Goal: Task Accomplishment & Management: Manage account settings

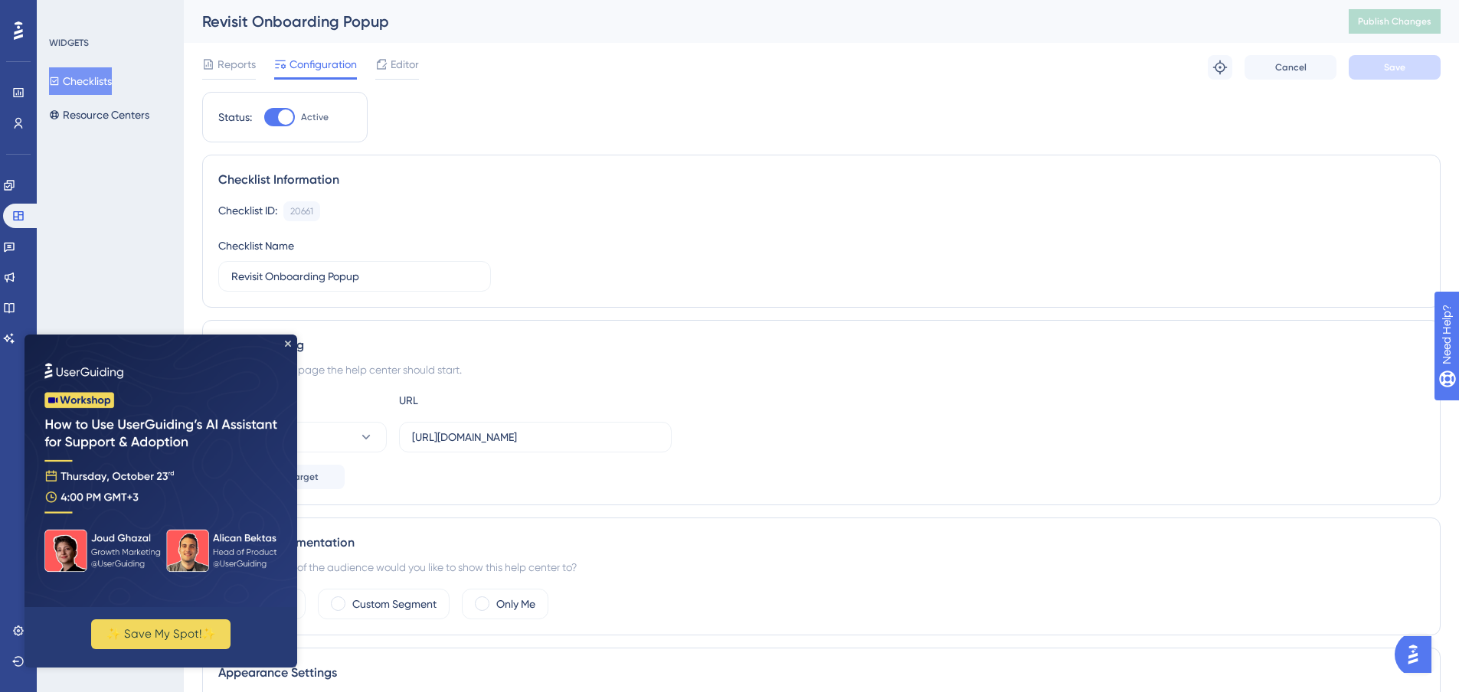
click at [75, 75] on button "Checklists" at bounding box center [80, 81] width 63 height 28
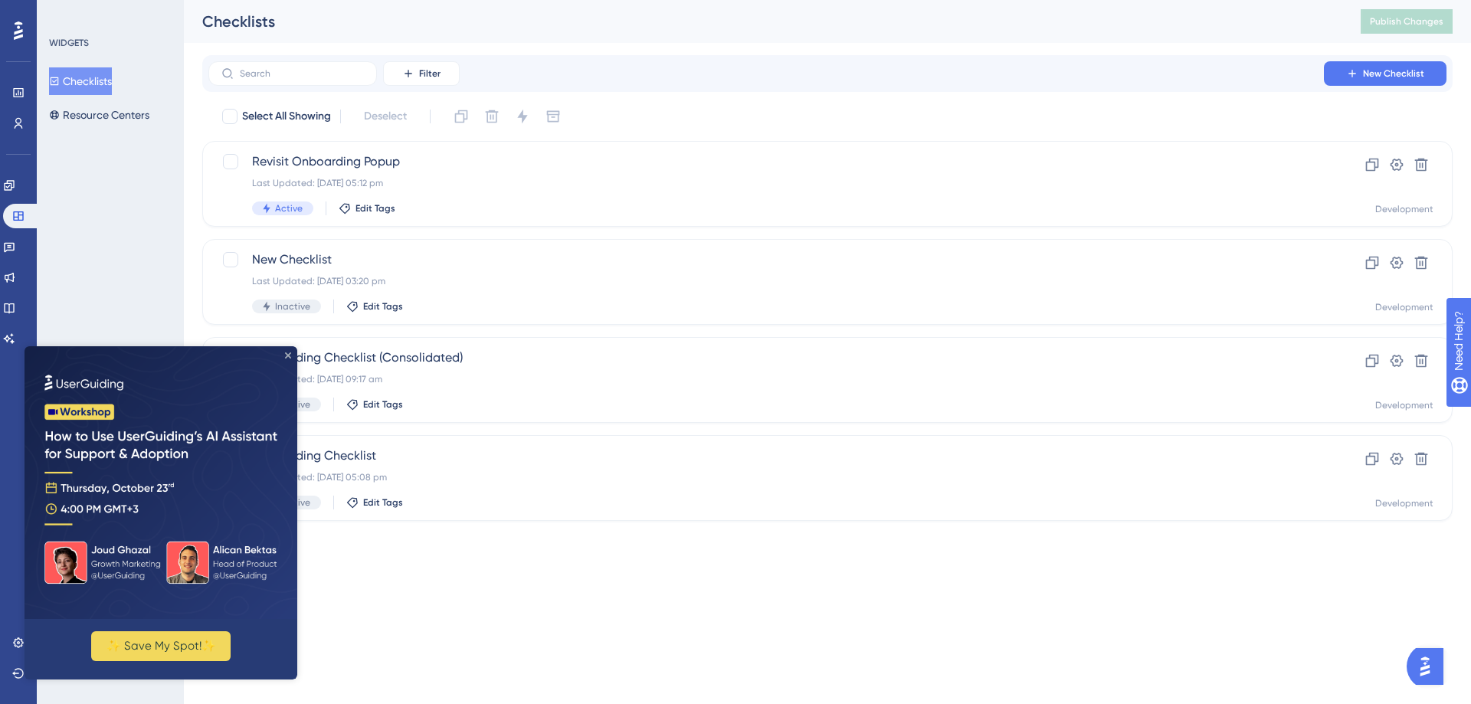
click at [287, 355] on icon "Close Preview" at bounding box center [288, 355] width 6 height 6
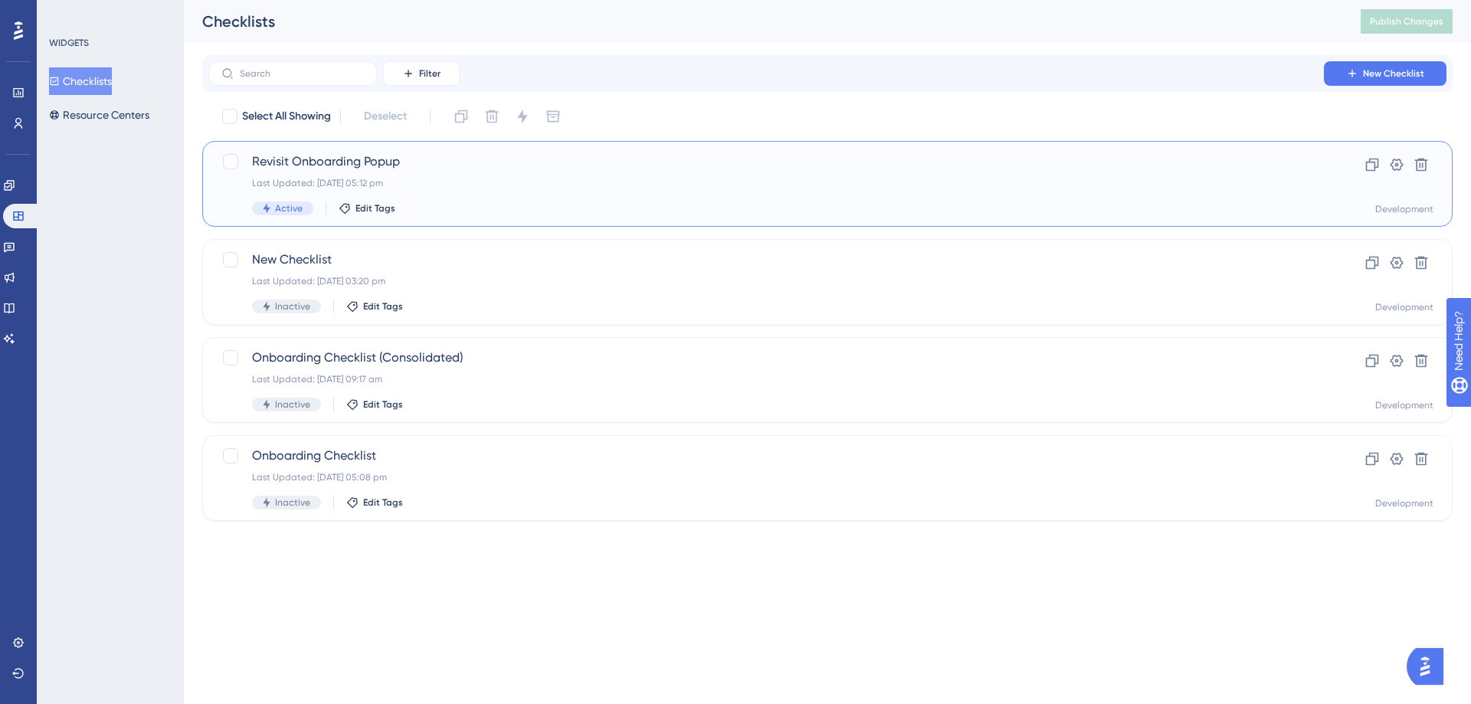
click at [458, 186] on div "Last Updated: [DATE] 05:12 pm" at bounding box center [766, 183] width 1028 height 12
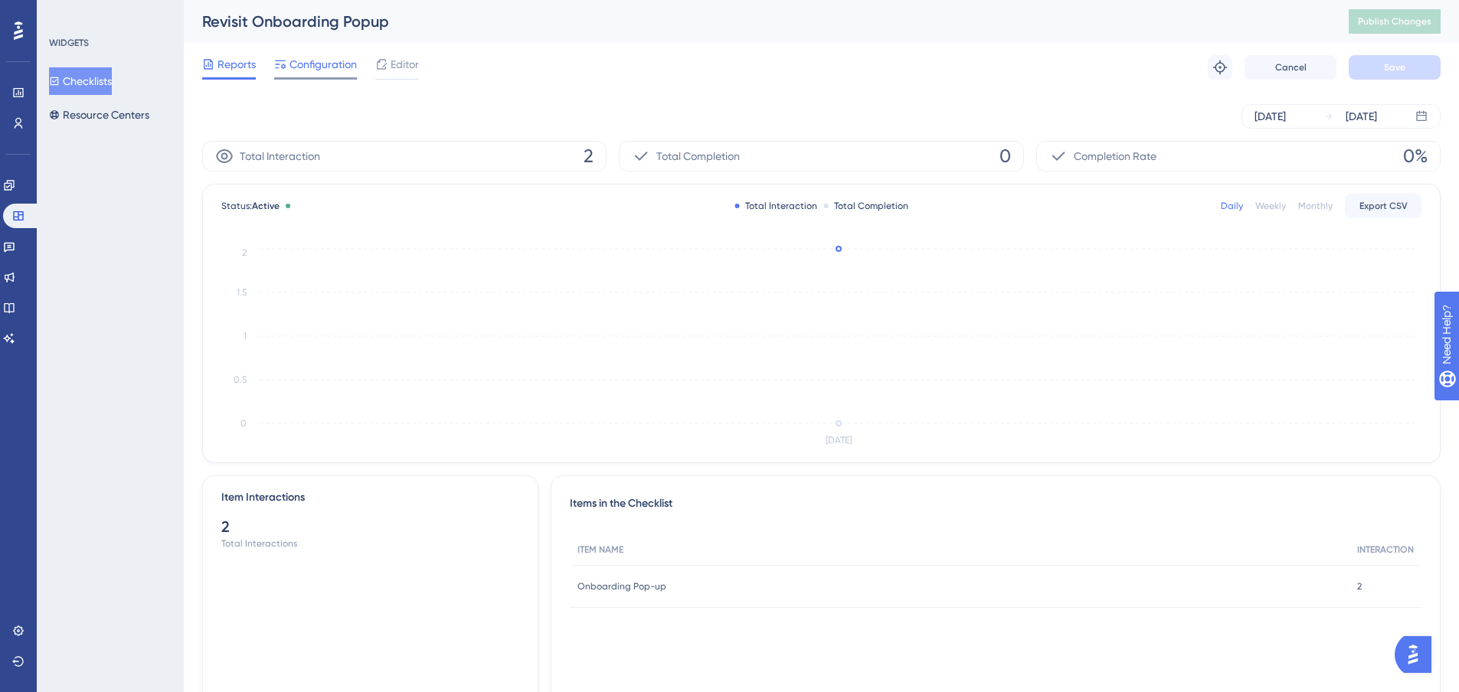
click at [332, 70] on span "Configuration" at bounding box center [323, 64] width 67 height 18
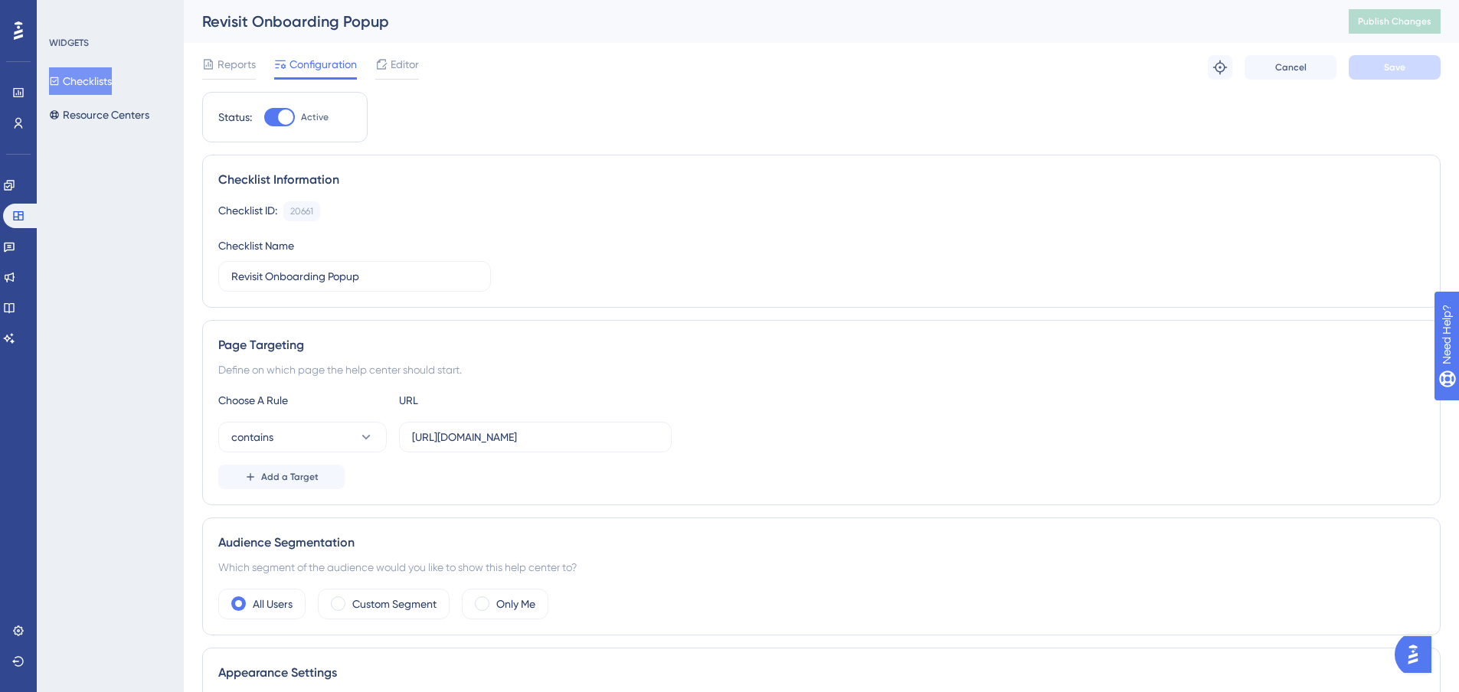
click at [287, 117] on div at bounding box center [285, 117] width 15 height 15
click at [264, 117] on input "Active" at bounding box center [263, 117] width 1 height 1
checkbox input "false"
click at [1372, 68] on button "Save" at bounding box center [1395, 67] width 92 height 25
click at [1393, 18] on span "Publish Changes" at bounding box center [1395, 21] width 74 height 12
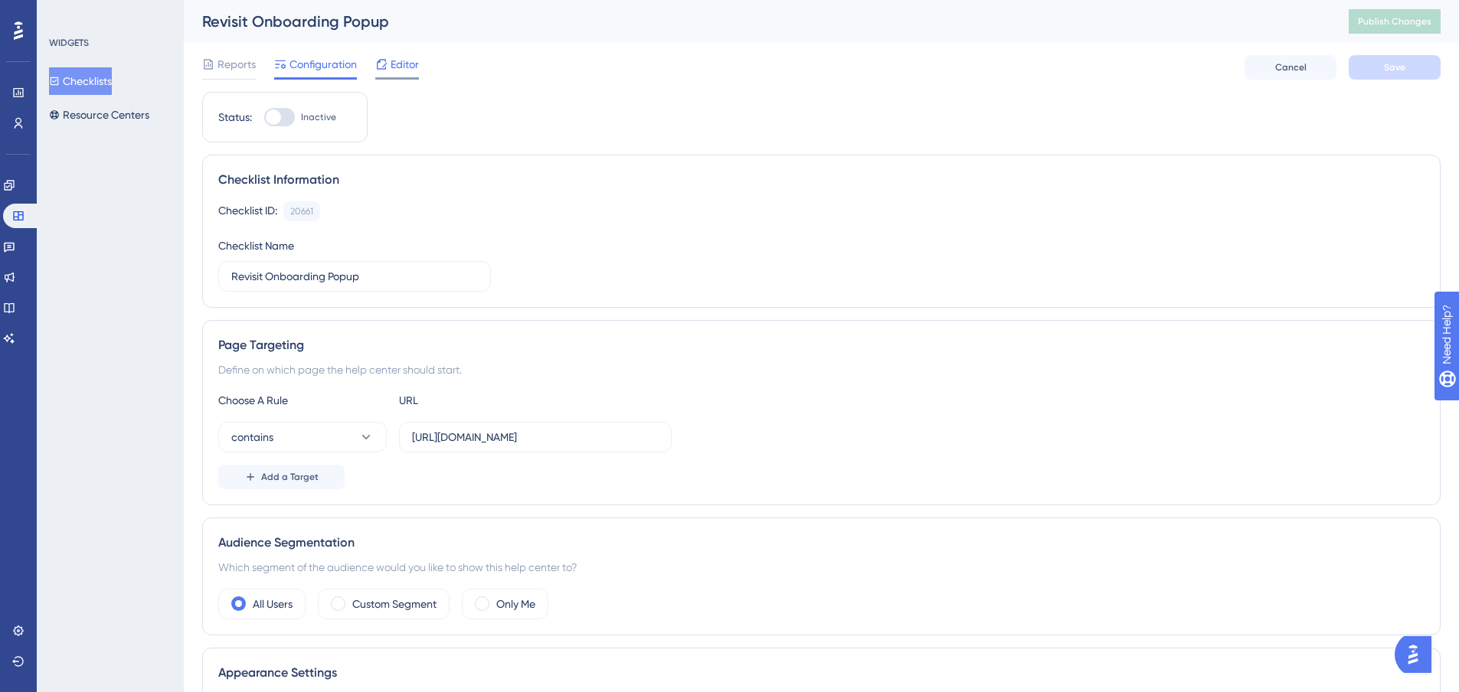
click at [398, 56] on span "Editor" at bounding box center [405, 64] width 28 height 18
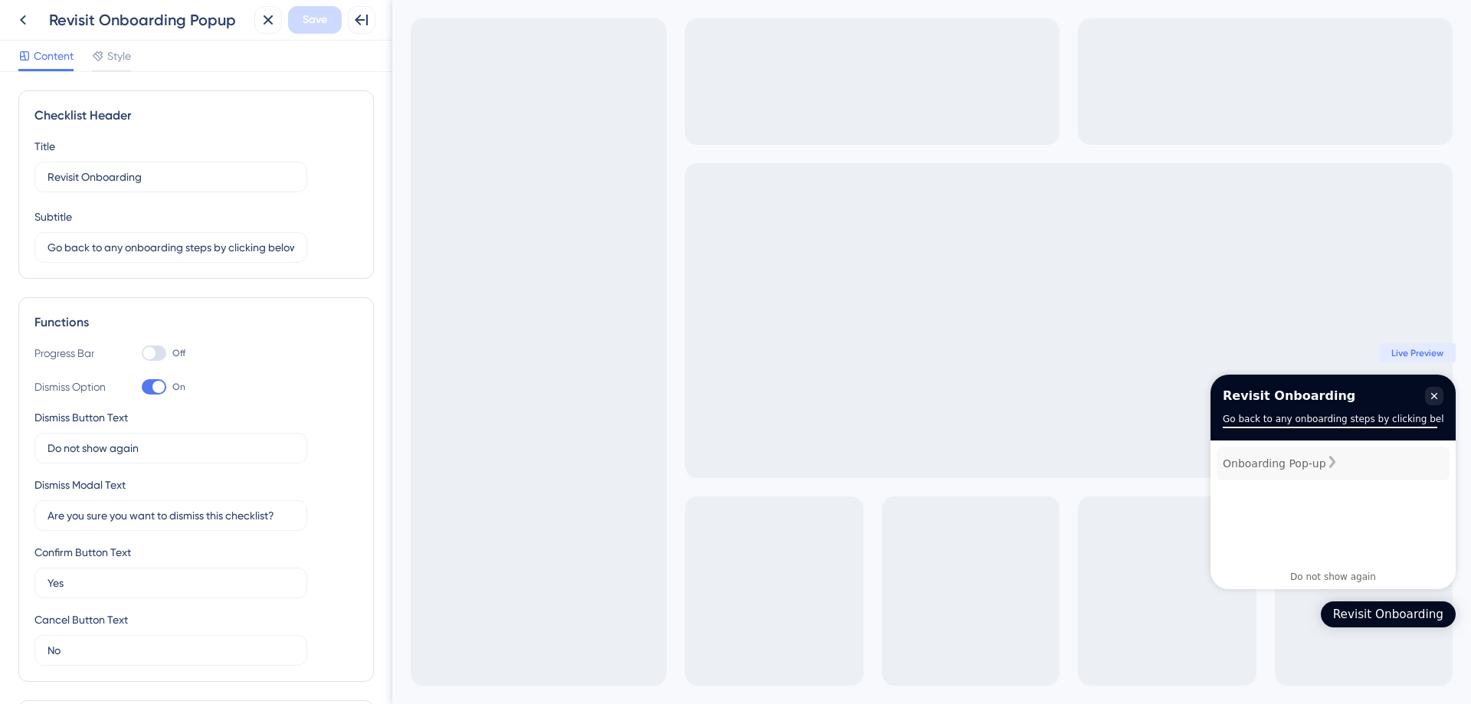
click at [1285, 471] on div "Onboarding Pop-up" at bounding box center [1273, 463] width 103 height 18
click at [1337, 472] on div "Onboarding Pop-up" at bounding box center [1332, 464] width 233 height 34
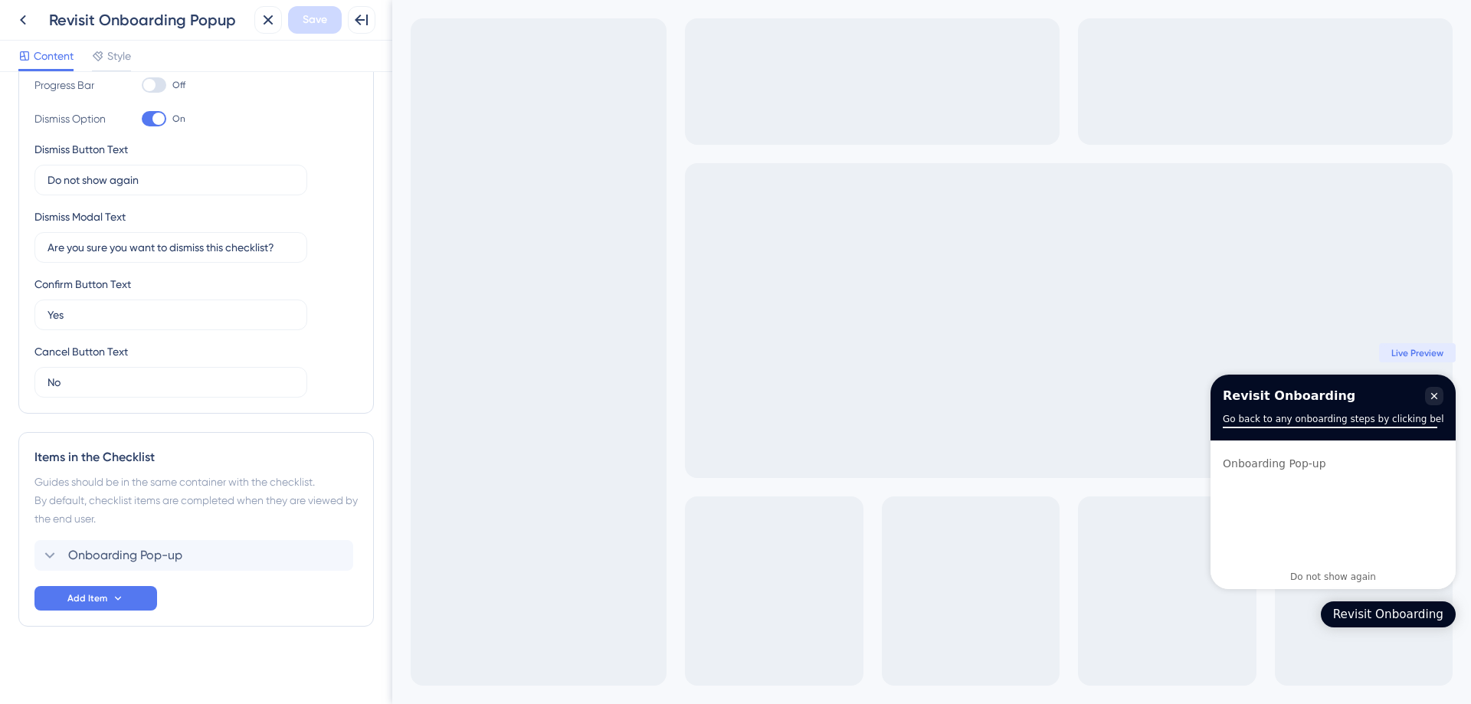
scroll to position [270, 0]
click at [168, 564] on div "Onboarding Pop-up Delete" at bounding box center [193, 553] width 319 height 31
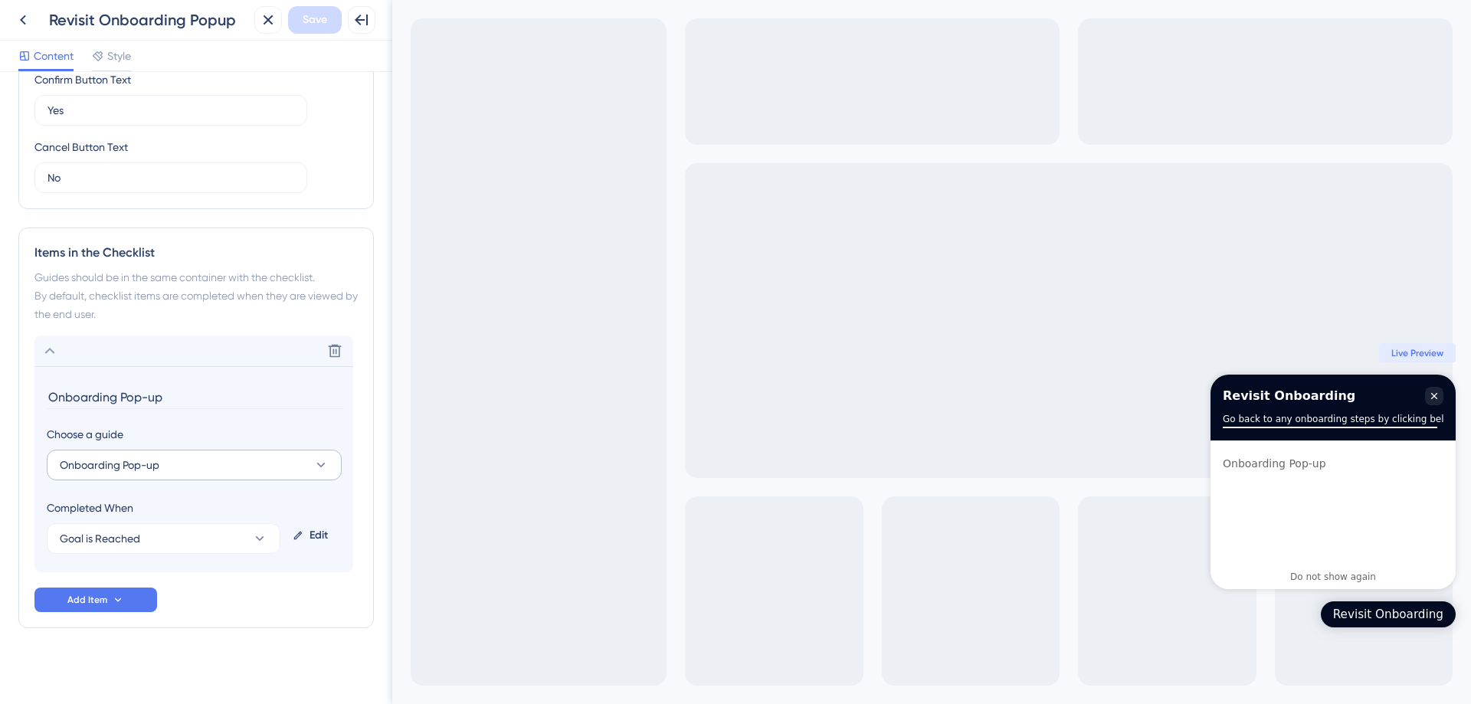
scroll to position [476, 0]
click at [161, 532] on button "Goal is Reached" at bounding box center [164, 534] width 234 height 31
click at [211, 532] on button "Goal is Reached" at bounding box center [164, 534] width 234 height 31
click at [199, 609] on div "Goal is Reached Goal is Reached" at bounding box center [163, 612] width 189 height 31
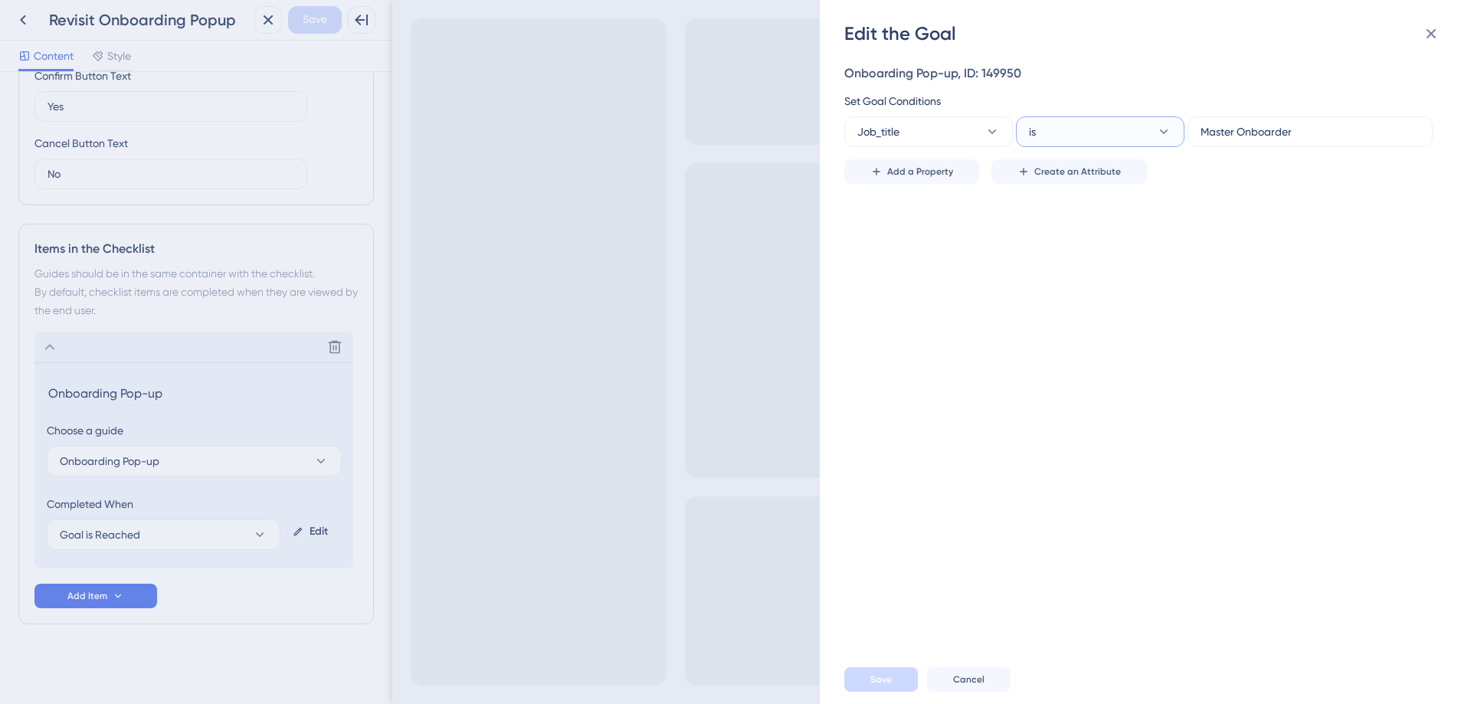
click at [1140, 135] on button "is" at bounding box center [1100, 131] width 168 height 31
click at [1140, 129] on button "is" at bounding box center [1100, 131] width 168 height 31
click at [941, 132] on button "Job_title" at bounding box center [928, 131] width 168 height 31
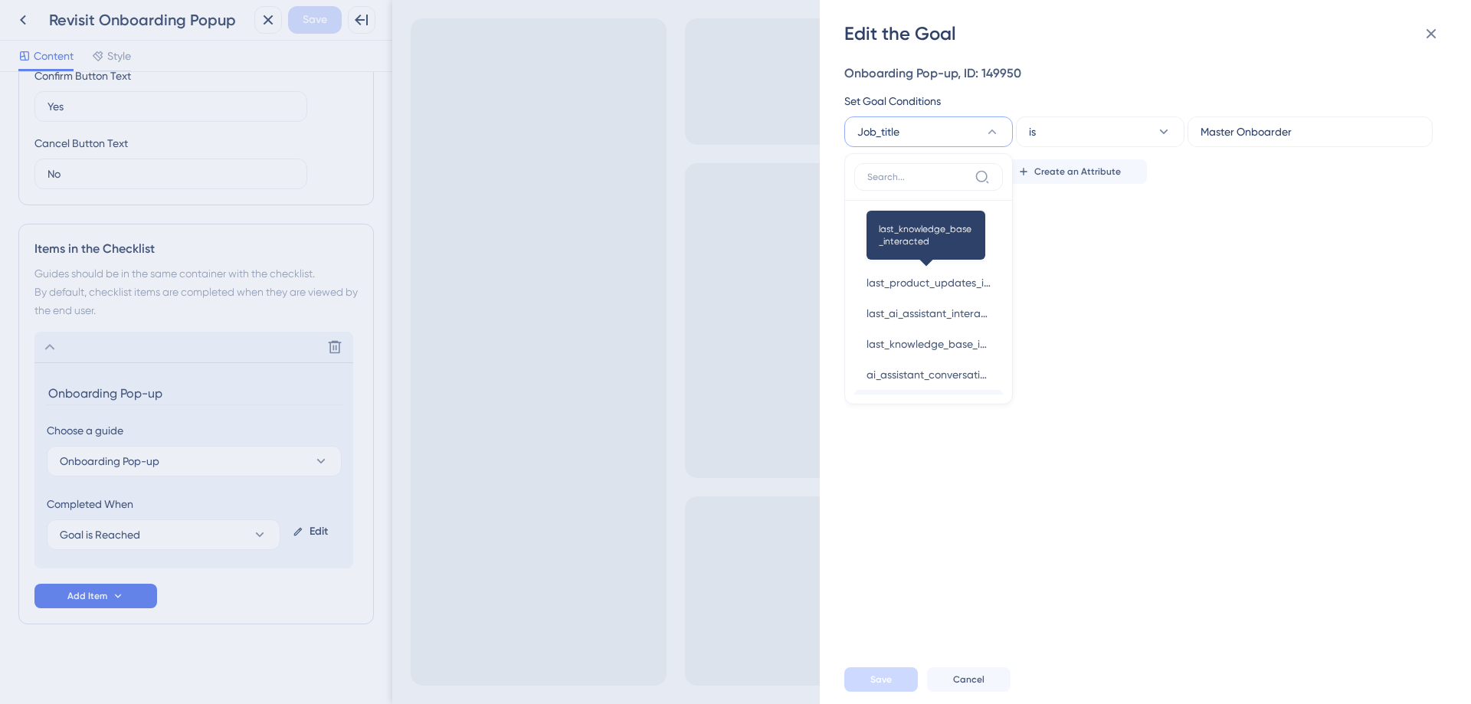
scroll to position [1004, 0]
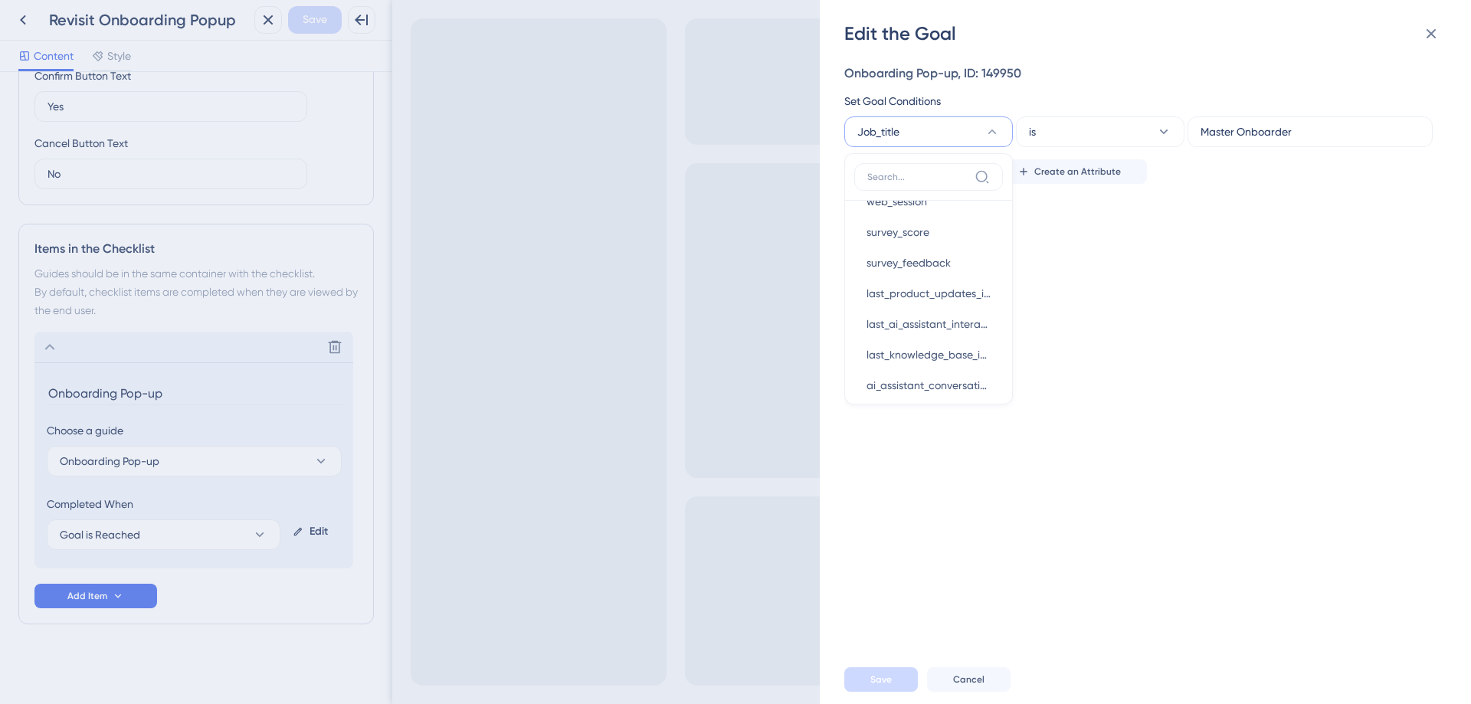
click at [1085, 286] on div "Onboarding Pop-up, ID: 149950 Set Goal Conditions Job_title Visited Page Visite…" at bounding box center [1152, 350] width 617 height 609
click at [219, 521] on div "Edit the Goal Onboarding Pop-up, ID: 149950 Set Goal Conditions Job_title is Ma…" at bounding box center [735, 352] width 1471 height 704
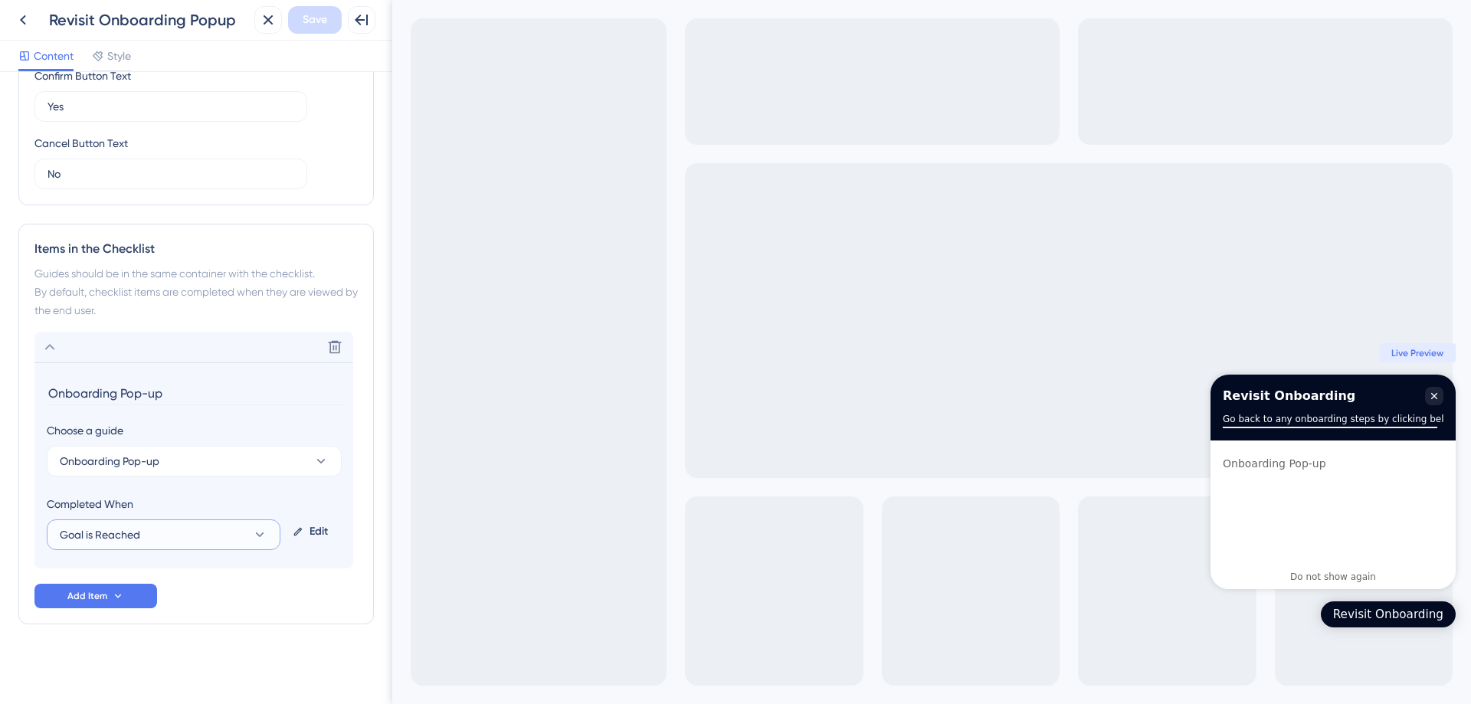
click at [211, 535] on button "Goal is Reached" at bounding box center [164, 534] width 234 height 31
click at [163, 572] on span "Guide is Completed" at bounding box center [117, 581] width 97 height 18
click at [306, 11] on span "Save" at bounding box center [315, 20] width 25 height 18
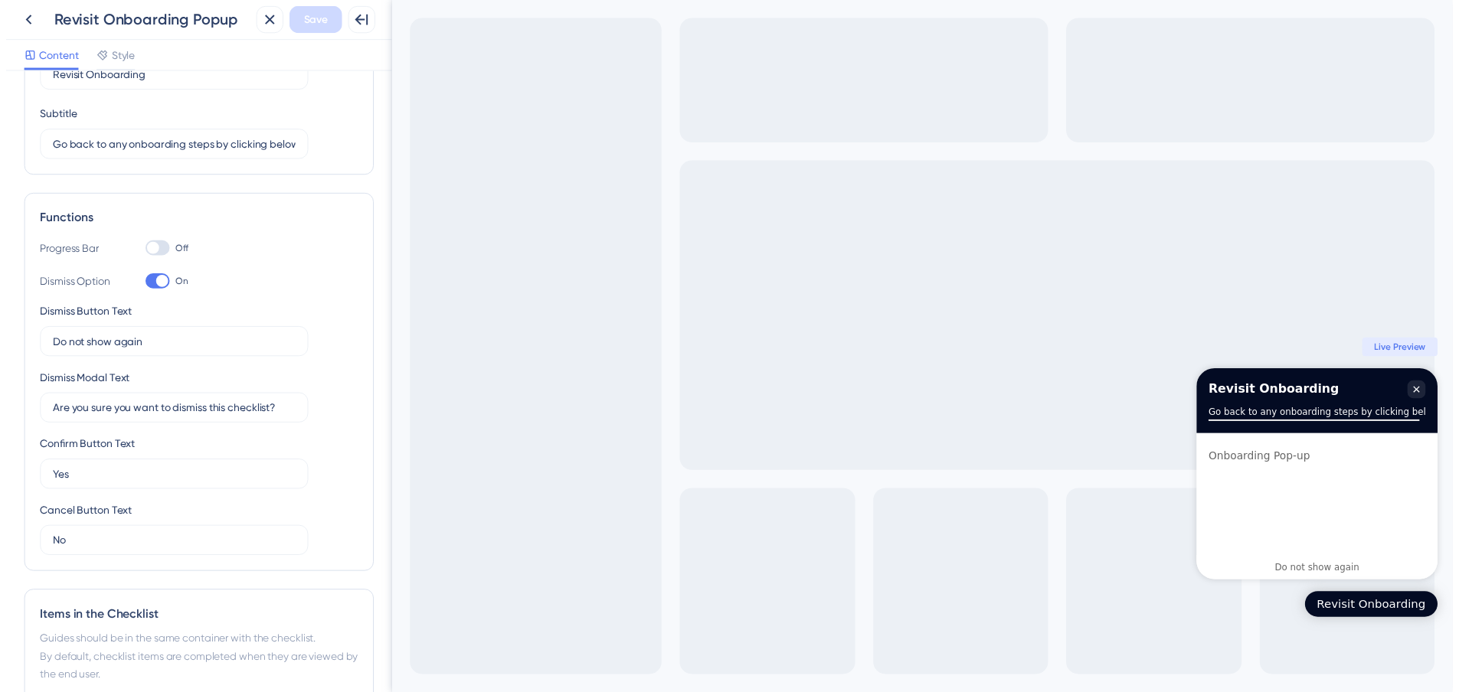
scroll to position [17, 0]
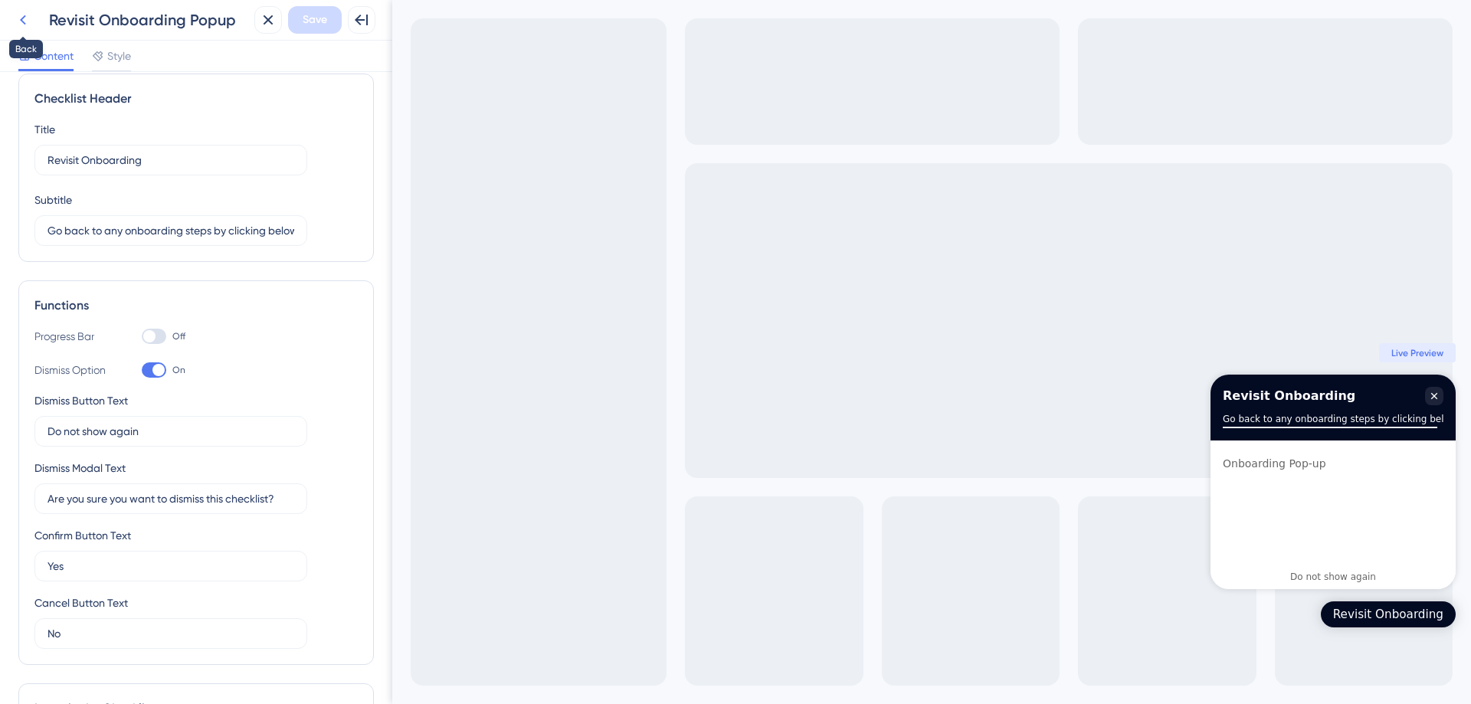
click at [30, 18] on icon at bounding box center [23, 20] width 18 height 18
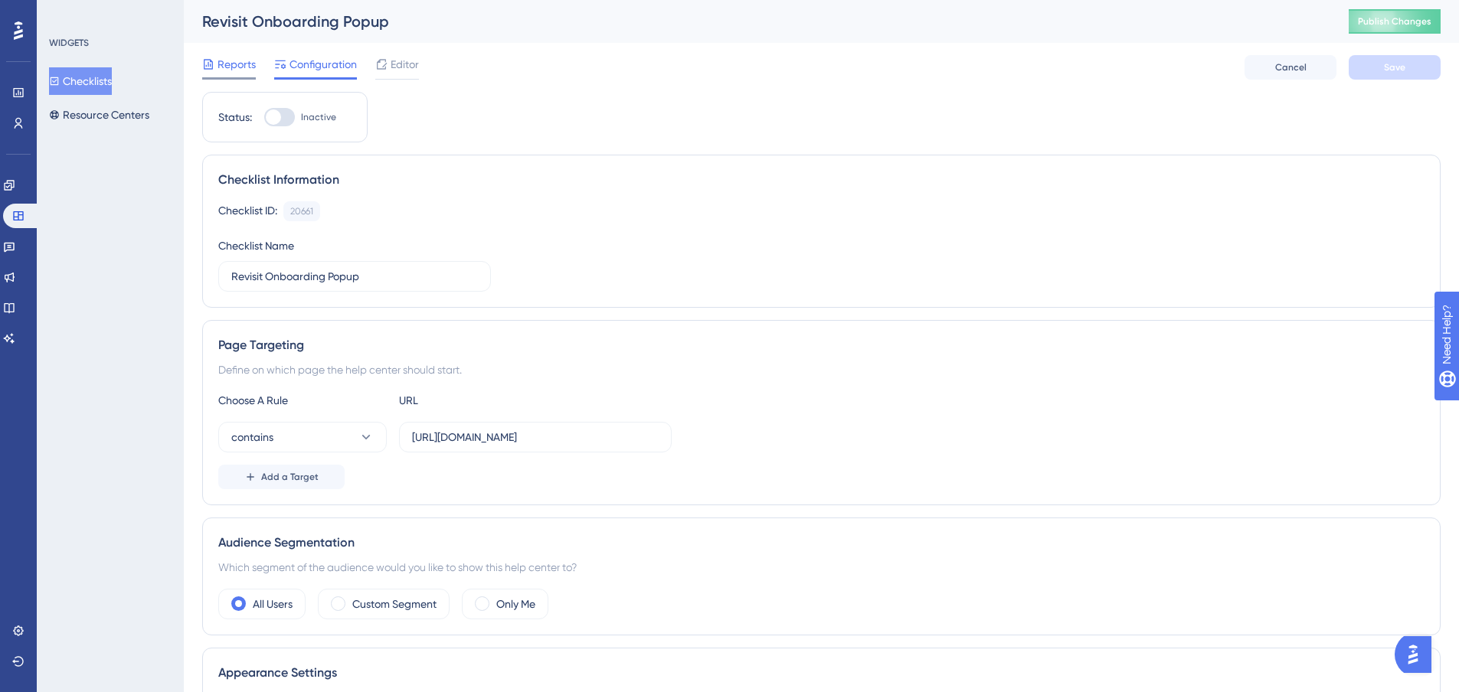
click at [237, 65] on span "Reports" at bounding box center [237, 64] width 38 height 18
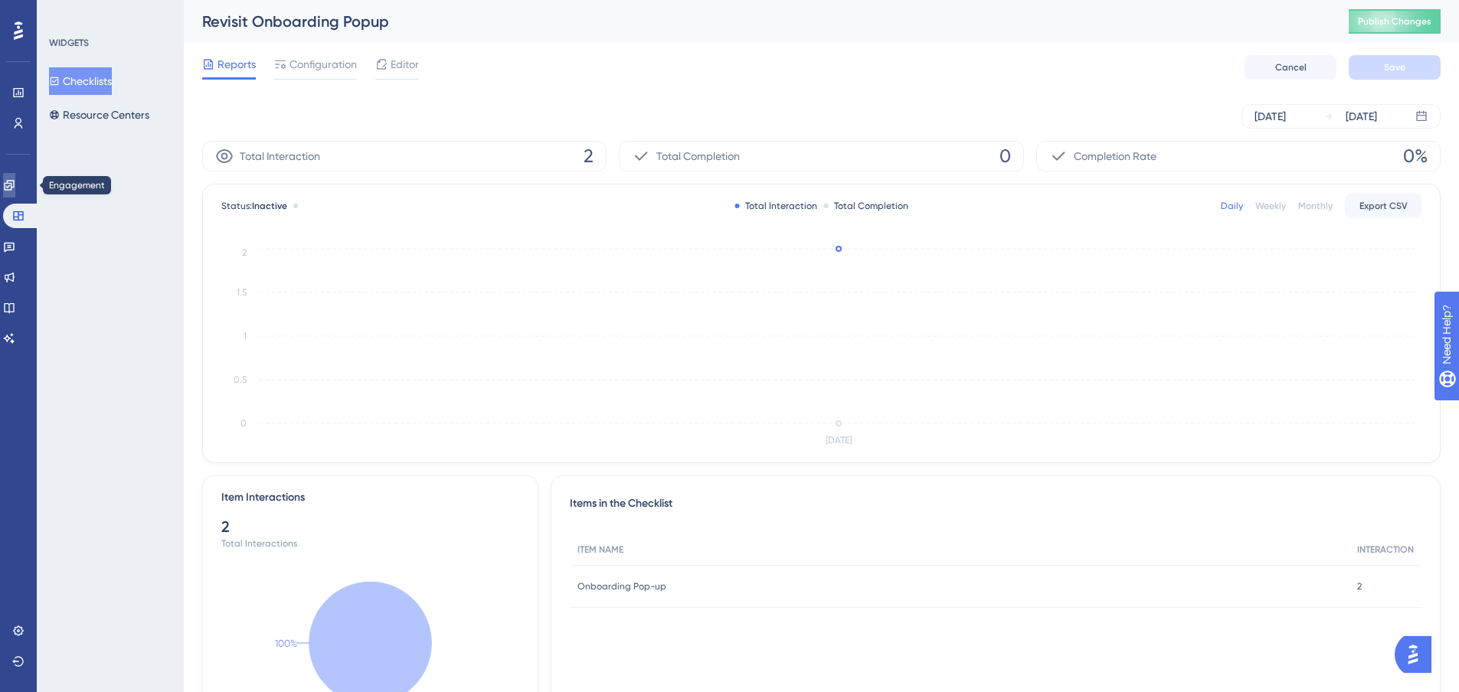
click at [14, 195] on link at bounding box center [9, 185] width 12 height 25
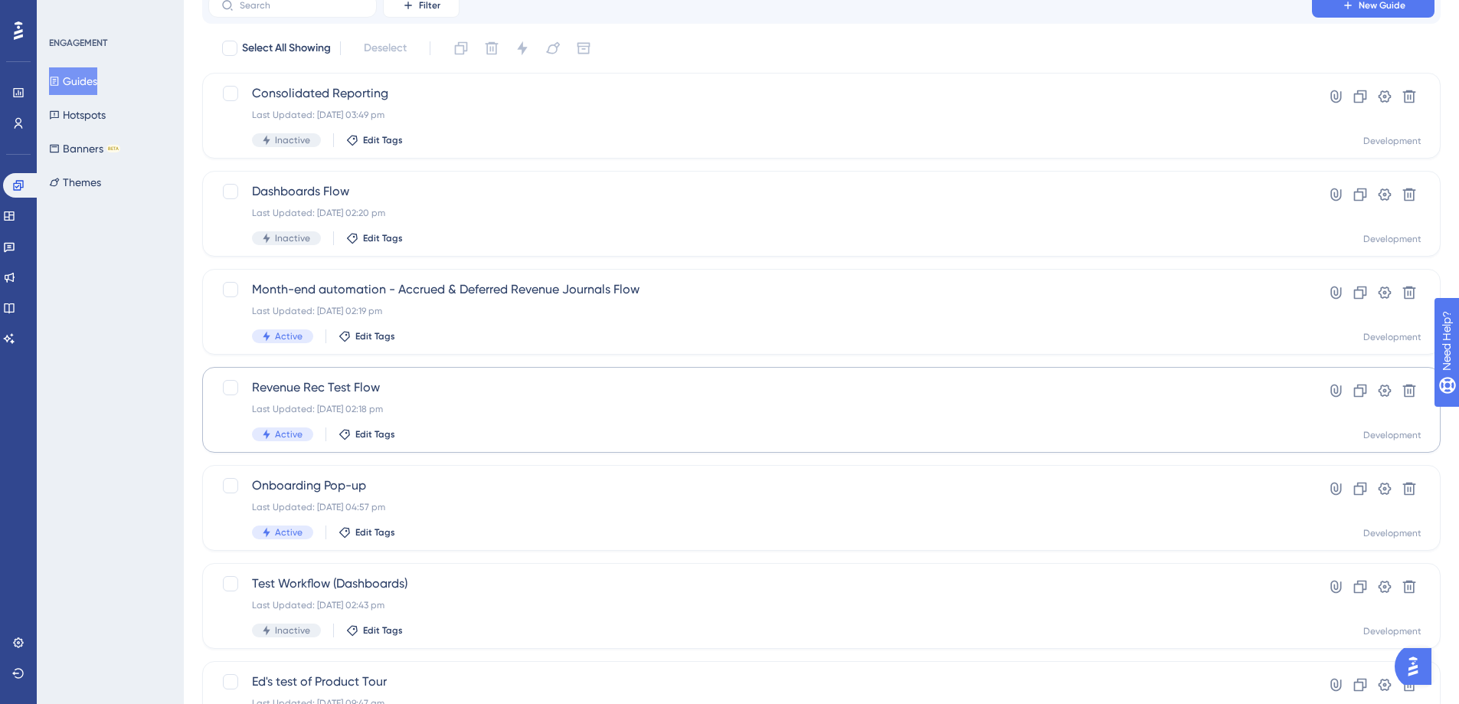
scroll to position [77, 0]
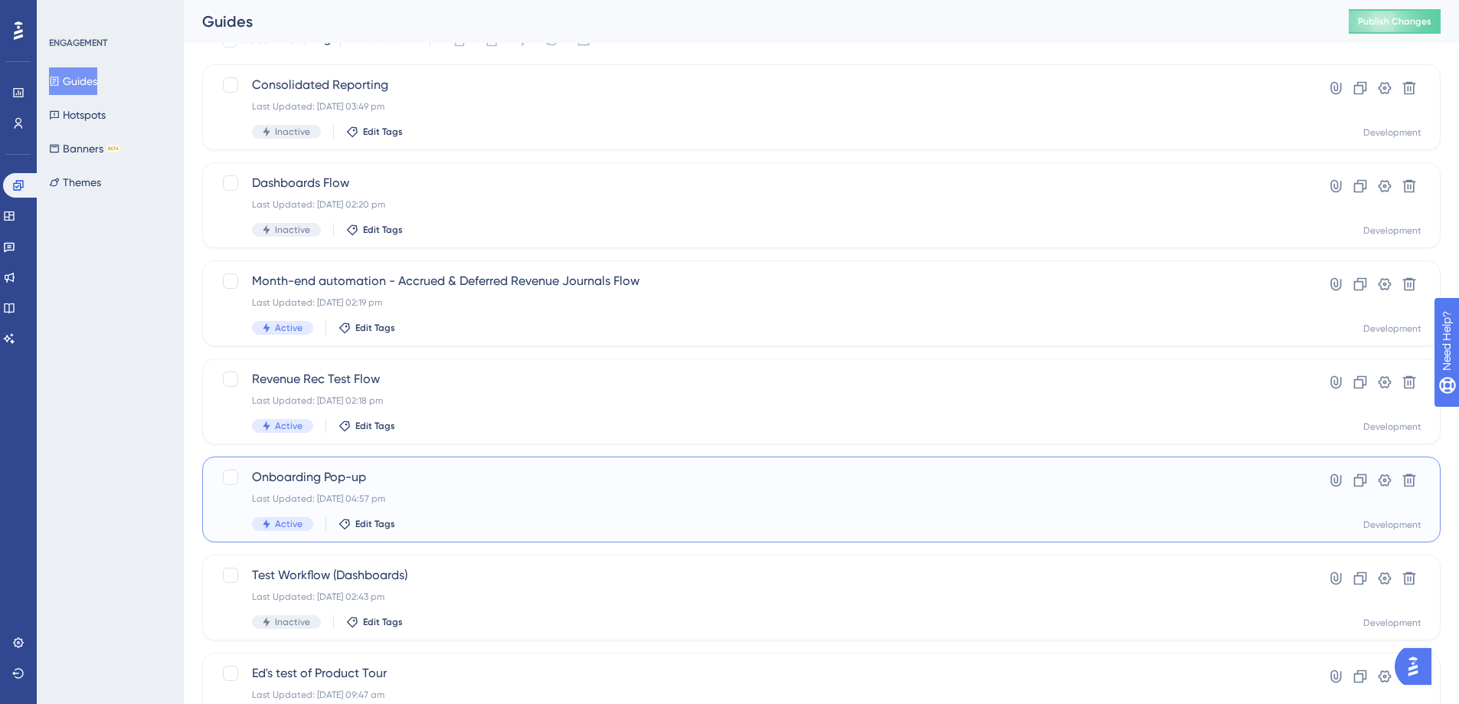
click at [1097, 488] on div "Onboarding Pop-up Last Updated: [DATE] 04:57 pm Active Edit Tags" at bounding box center [760, 499] width 1016 height 63
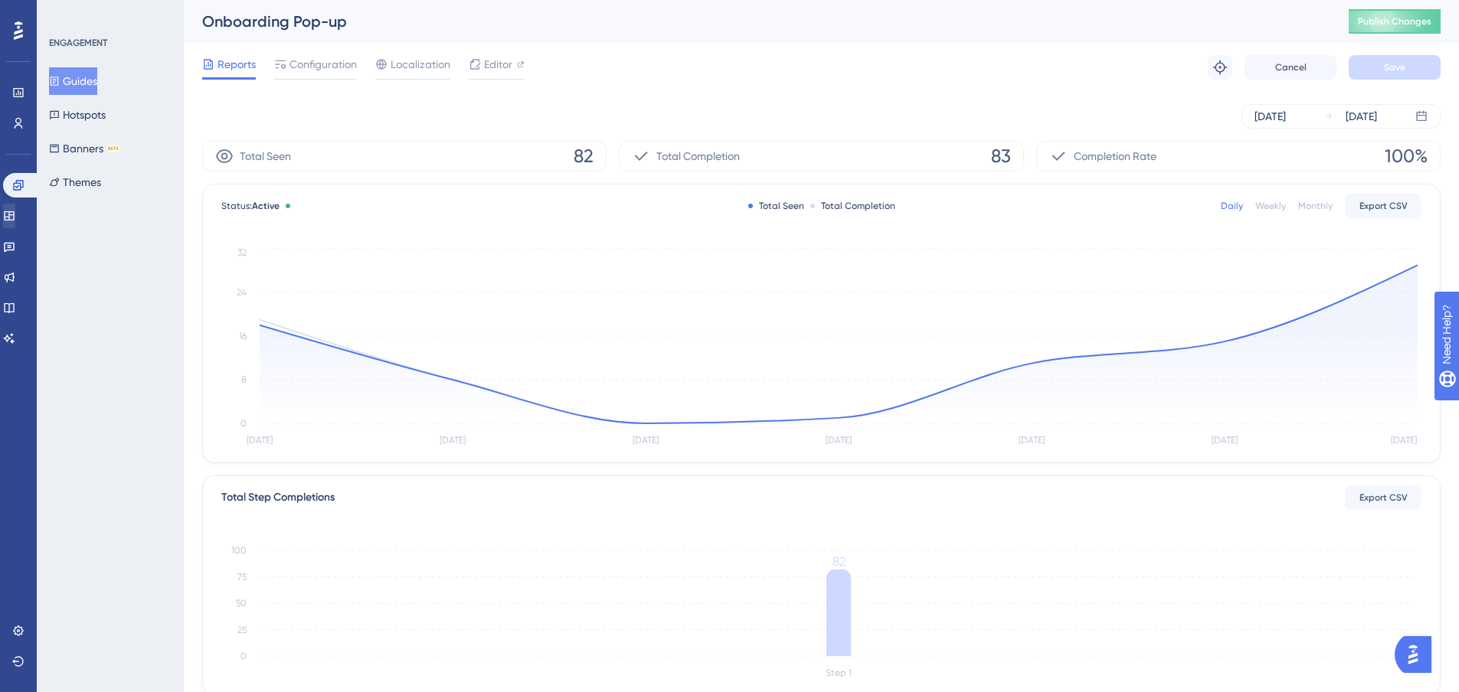
drag, startPoint x: 24, startPoint y: 231, endPoint x: 20, endPoint y: 224, distance: 8.6
click at [24, 231] on div "Engagement Widgets Feedback Product Updates Knowledge Base AI Assistant" at bounding box center [18, 262] width 31 height 178
click at [14, 220] on icon at bounding box center [9, 215] width 10 height 9
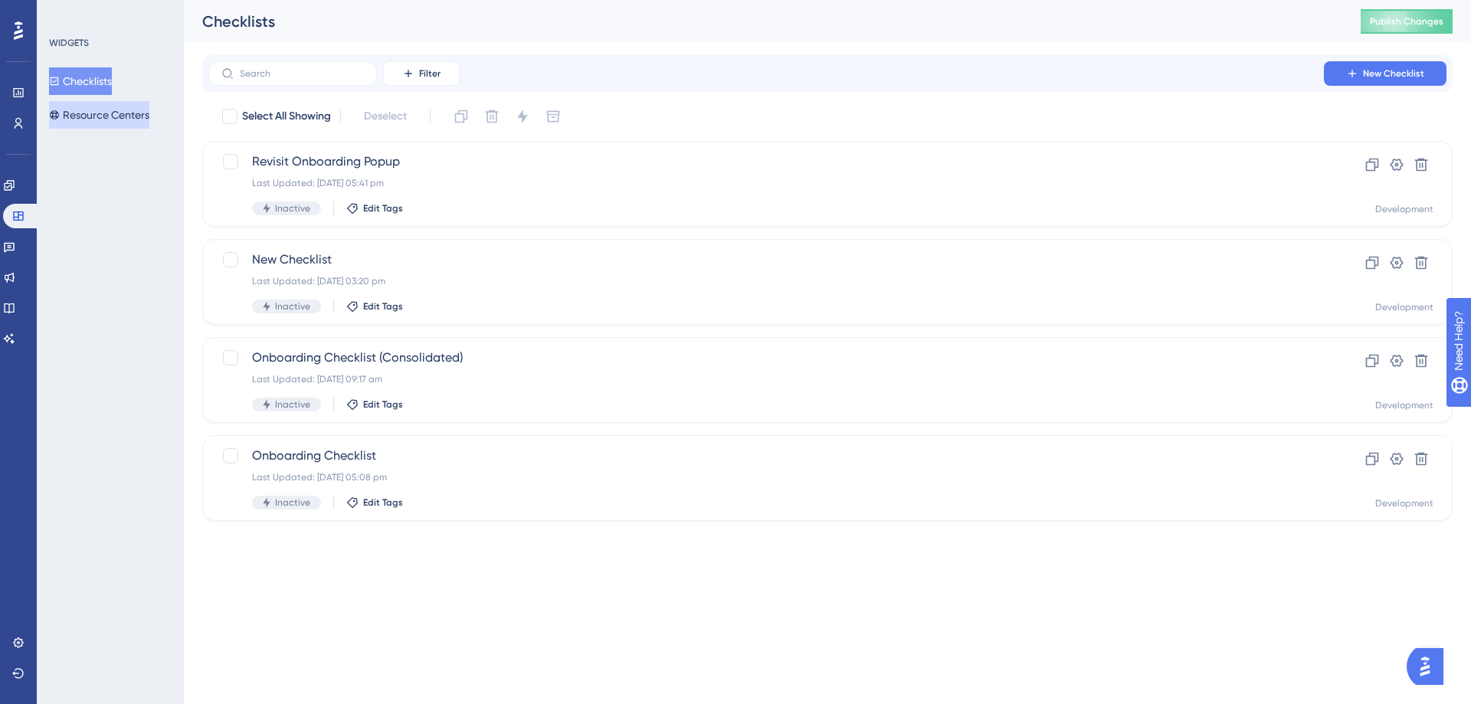
click at [129, 105] on button "Resource Centers" at bounding box center [99, 115] width 100 height 28
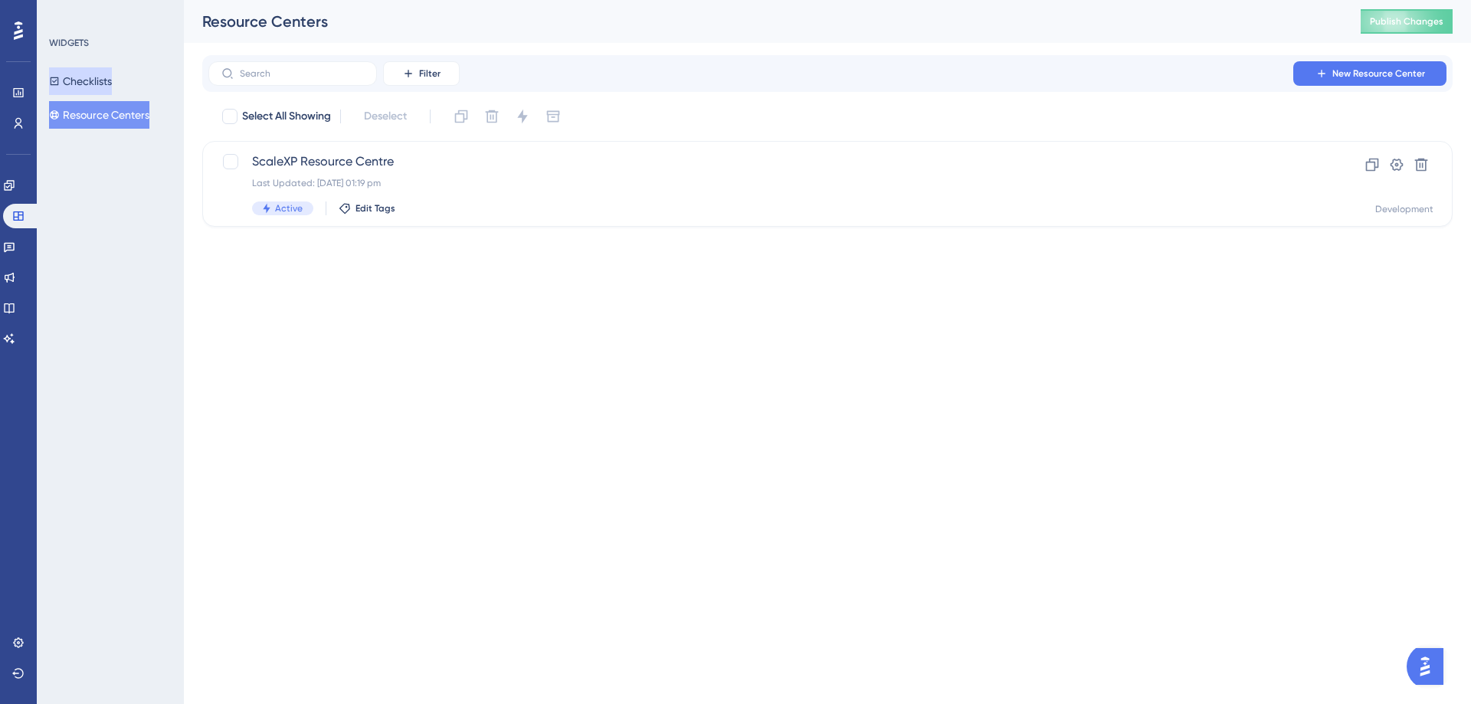
click at [103, 80] on button "Checklists" at bounding box center [80, 81] width 63 height 28
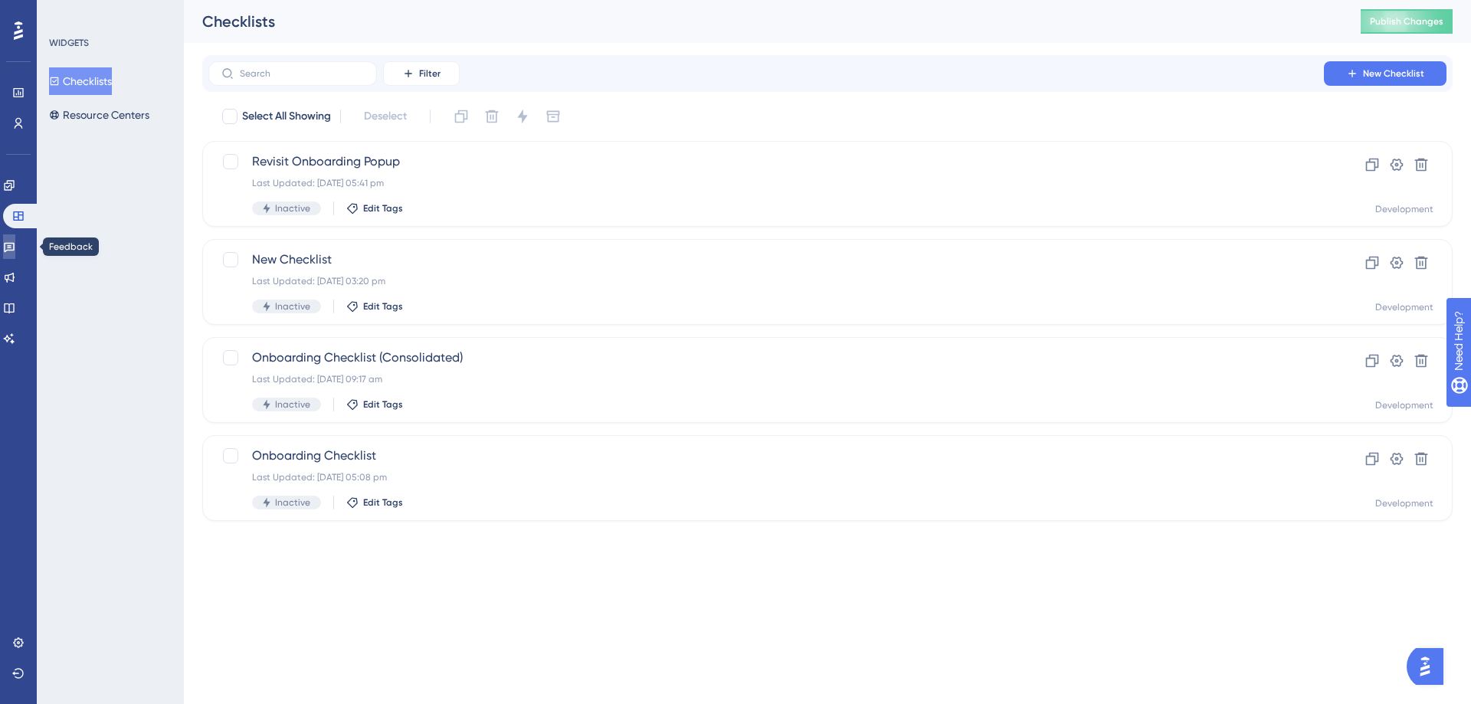
click at [15, 249] on icon at bounding box center [9, 246] width 12 height 12
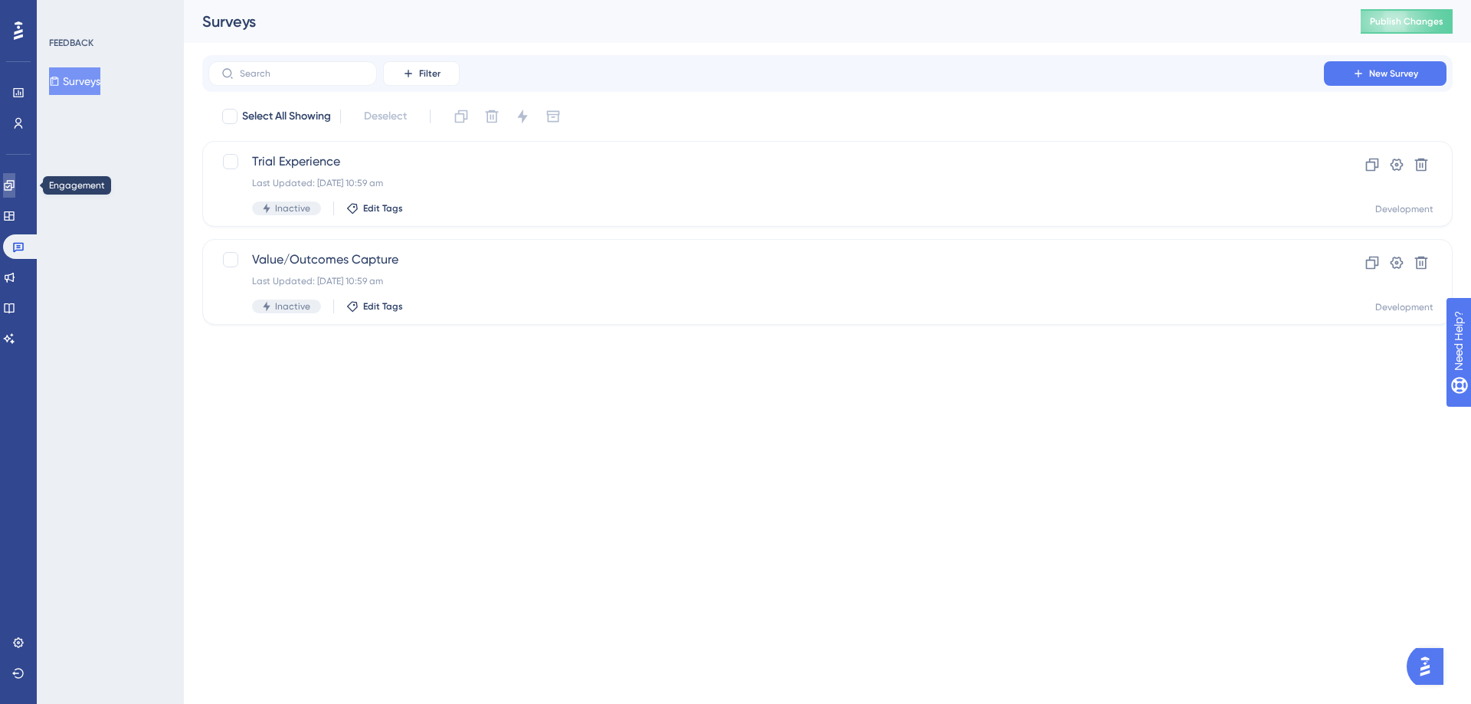
click at [10, 182] on link at bounding box center [9, 185] width 12 height 25
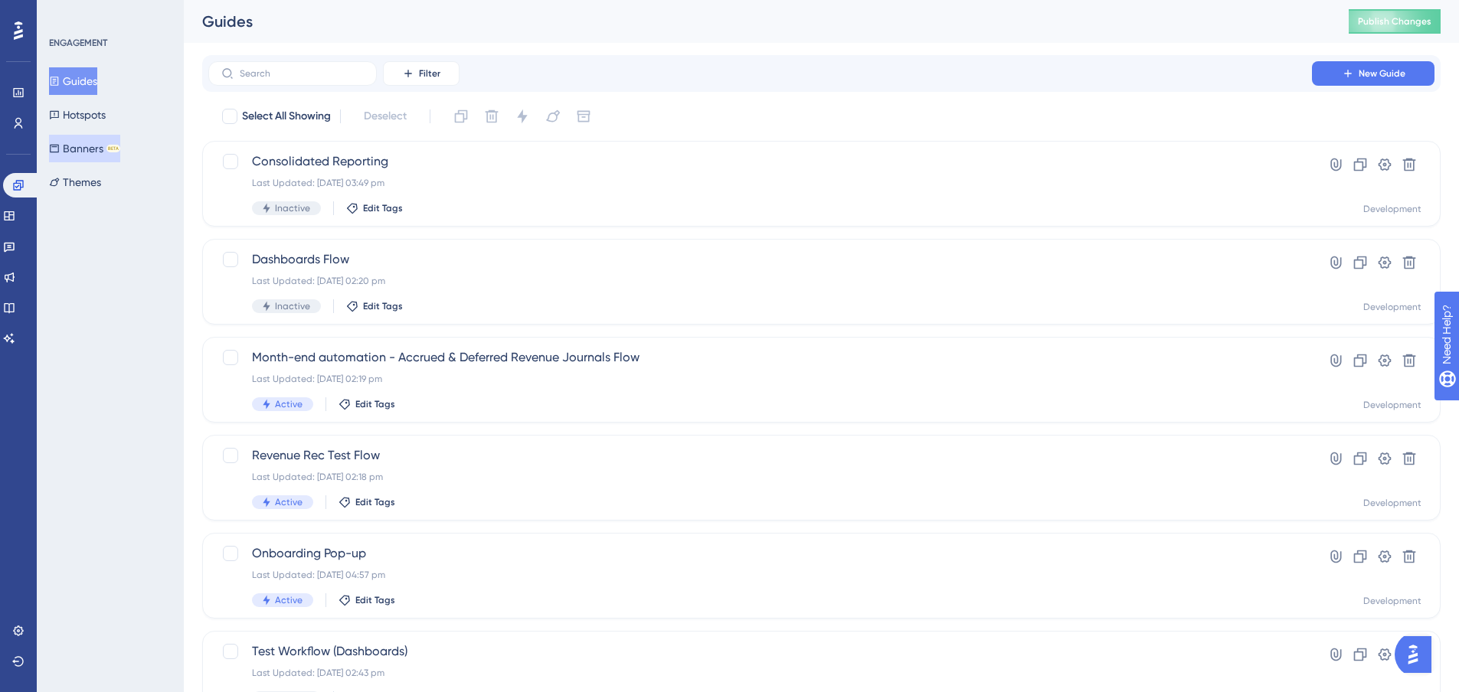
click at [71, 144] on button "Banners BETA" at bounding box center [84, 149] width 71 height 28
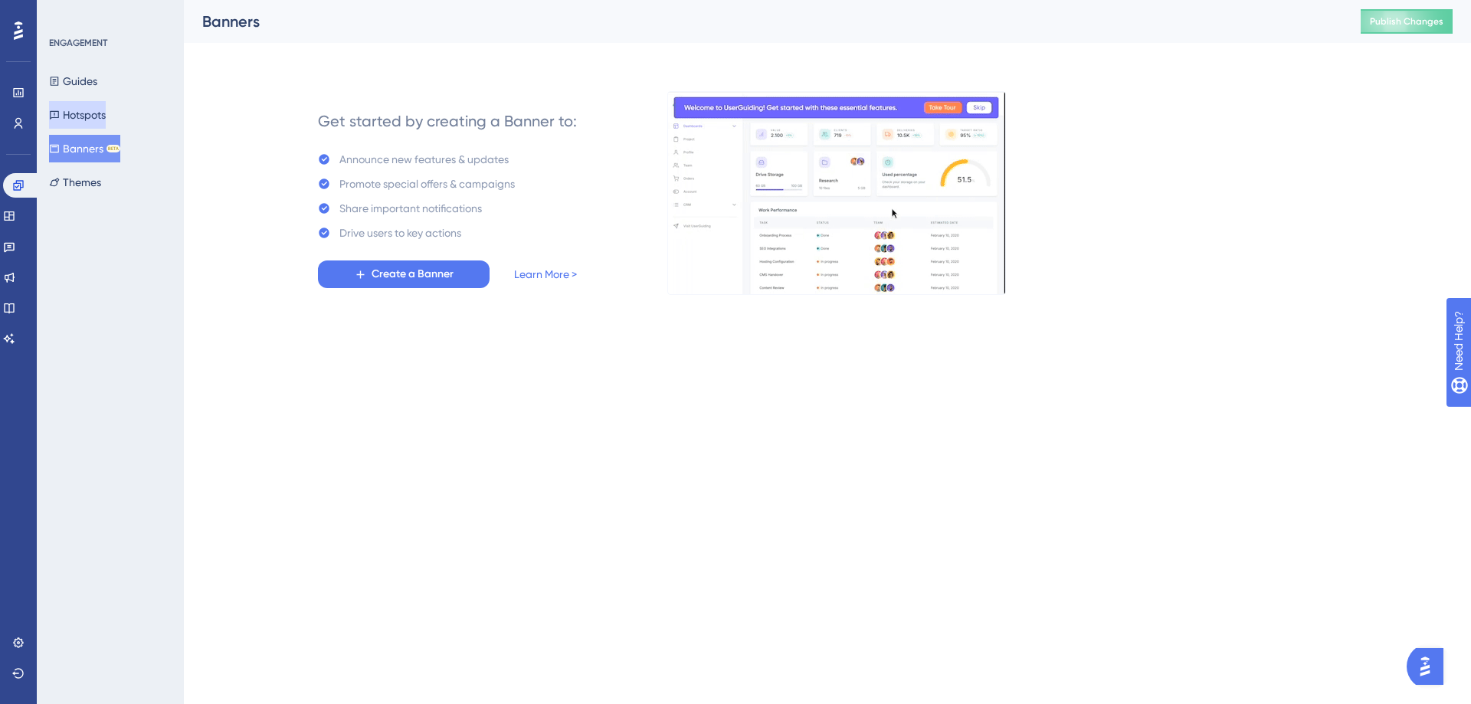
click at [81, 110] on button "Hotspots" at bounding box center [77, 115] width 57 height 28
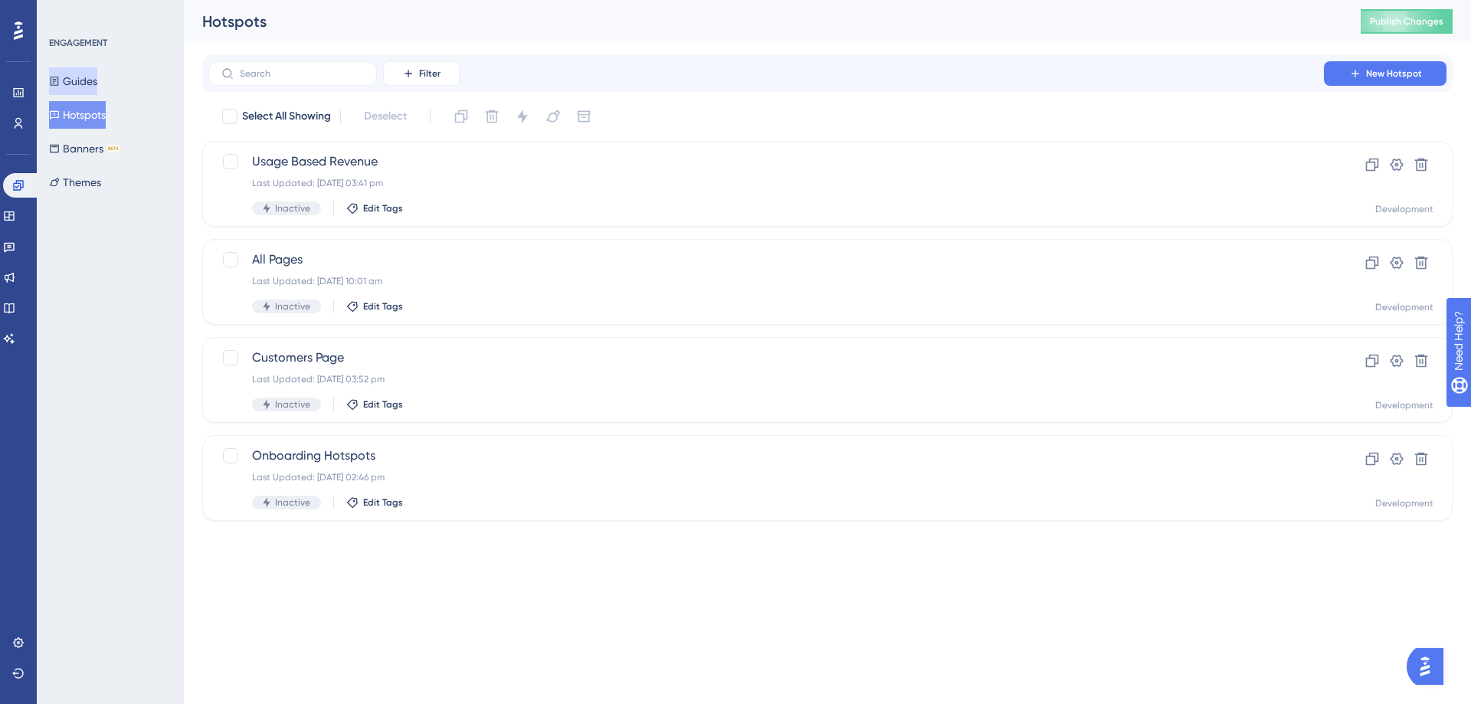
click at [82, 80] on button "Guides" at bounding box center [73, 81] width 48 height 28
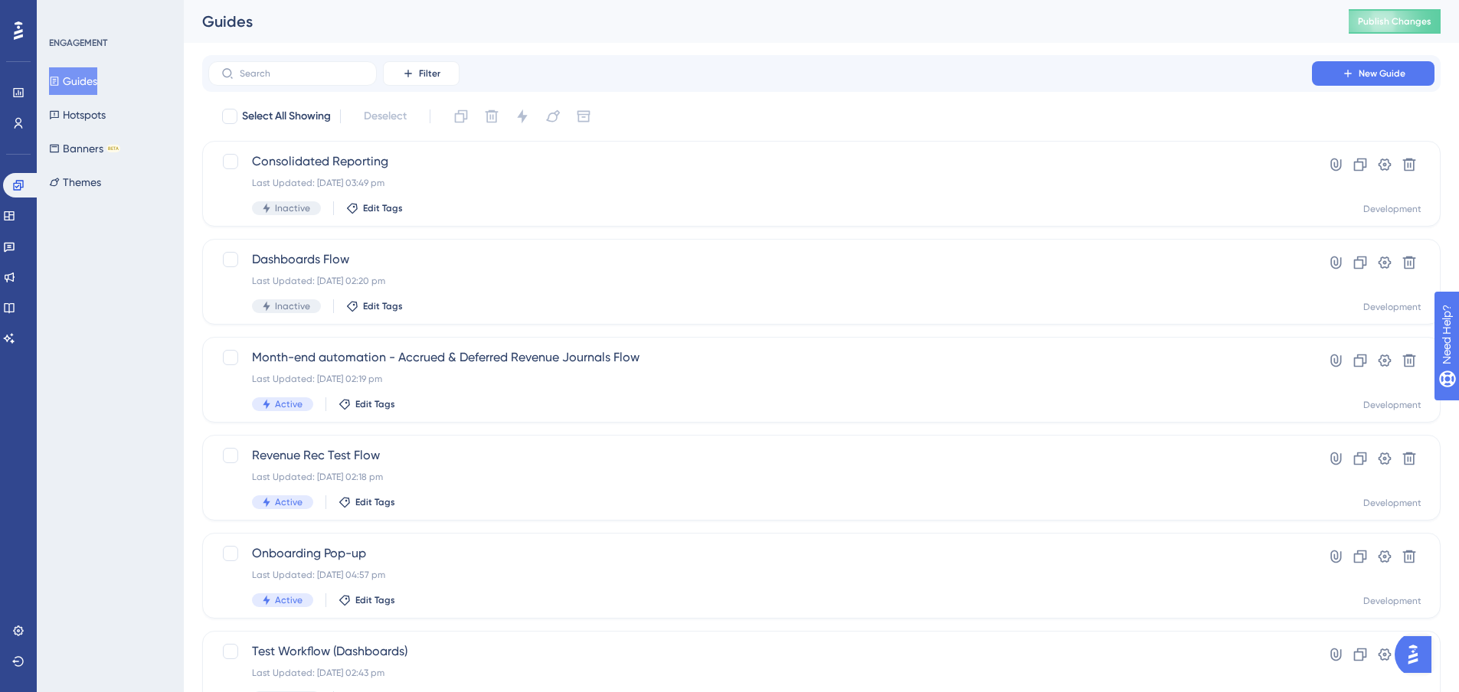
click at [86, 88] on button "Guides" at bounding box center [73, 81] width 48 height 28
click at [15, 214] on icon at bounding box center [9, 216] width 12 height 12
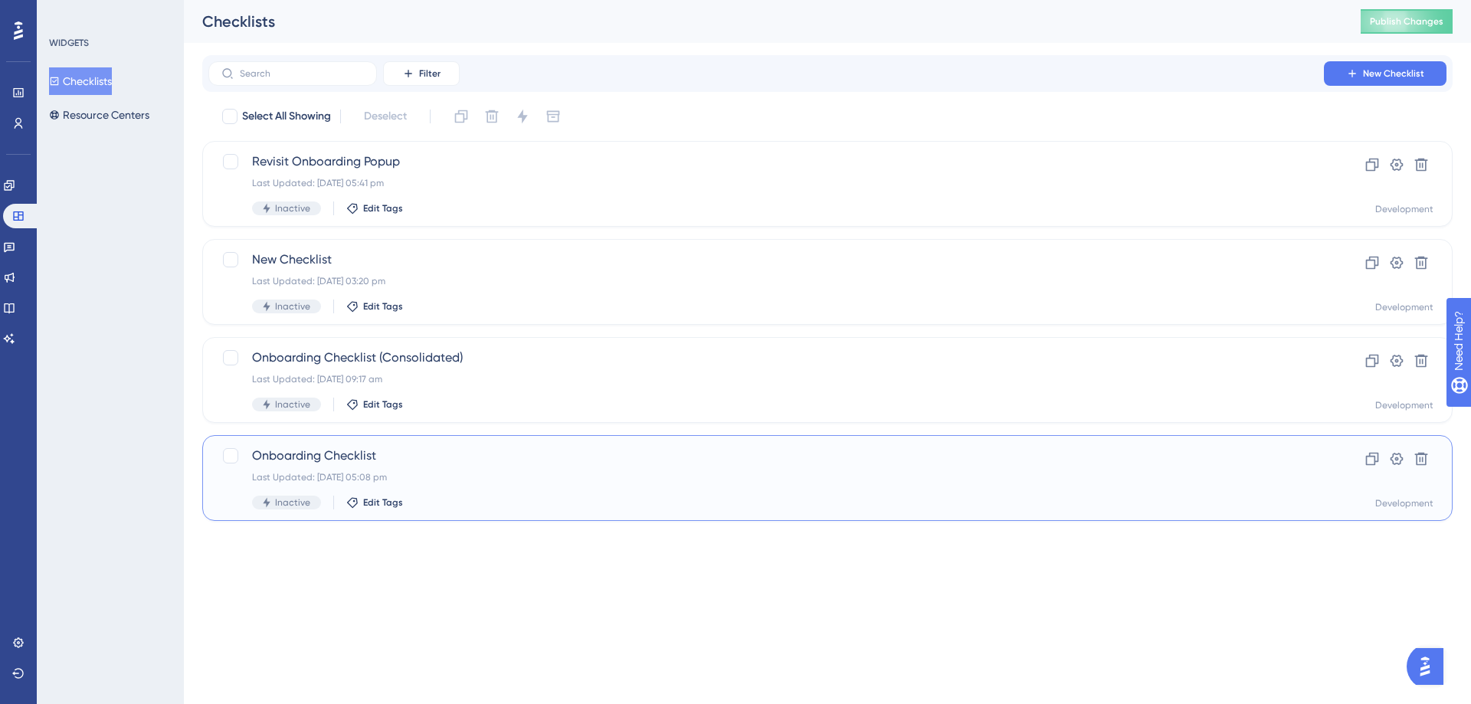
click at [471, 466] on div "Onboarding Checklist Last Updated: [DATE] 05:08 pm Inactive Edit Tags" at bounding box center [766, 478] width 1028 height 63
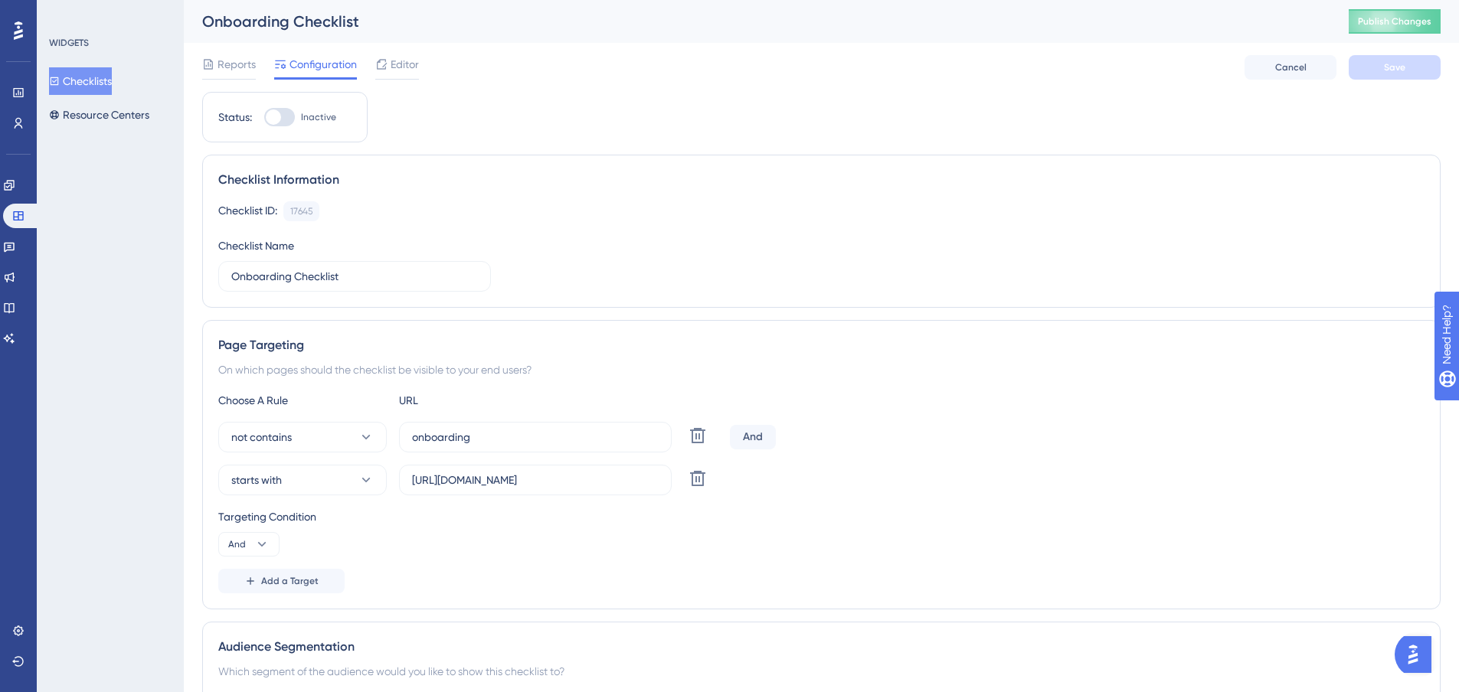
click at [270, 124] on div at bounding box center [273, 117] width 15 height 15
click at [264, 118] on input "Inactive" at bounding box center [263, 117] width 1 height 1
checkbox input "true"
click at [1382, 70] on button "Save" at bounding box center [1395, 67] width 92 height 25
click at [1393, 17] on span "Publish Changes" at bounding box center [1395, 21] width 74 height 12
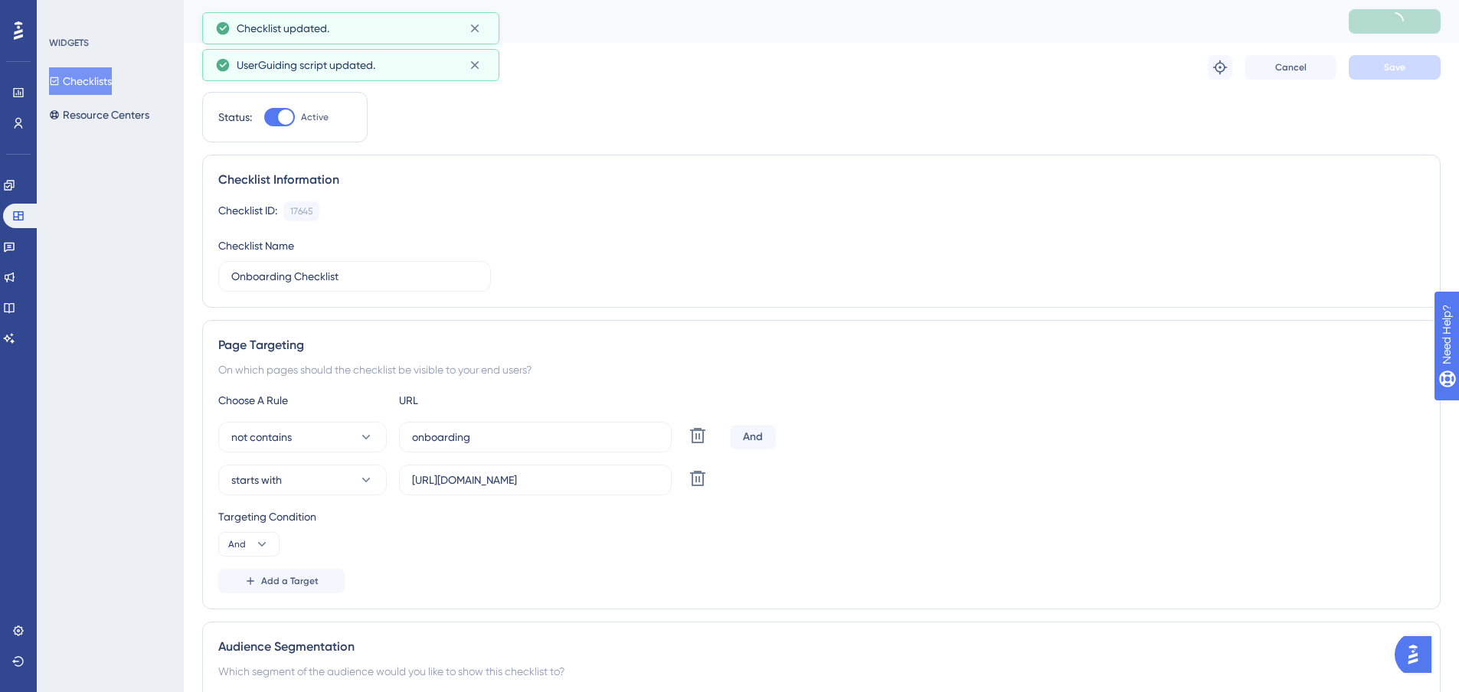
click at [100, 77] on button "Checklists" at bounding box center [80, 81] width 63 height 28
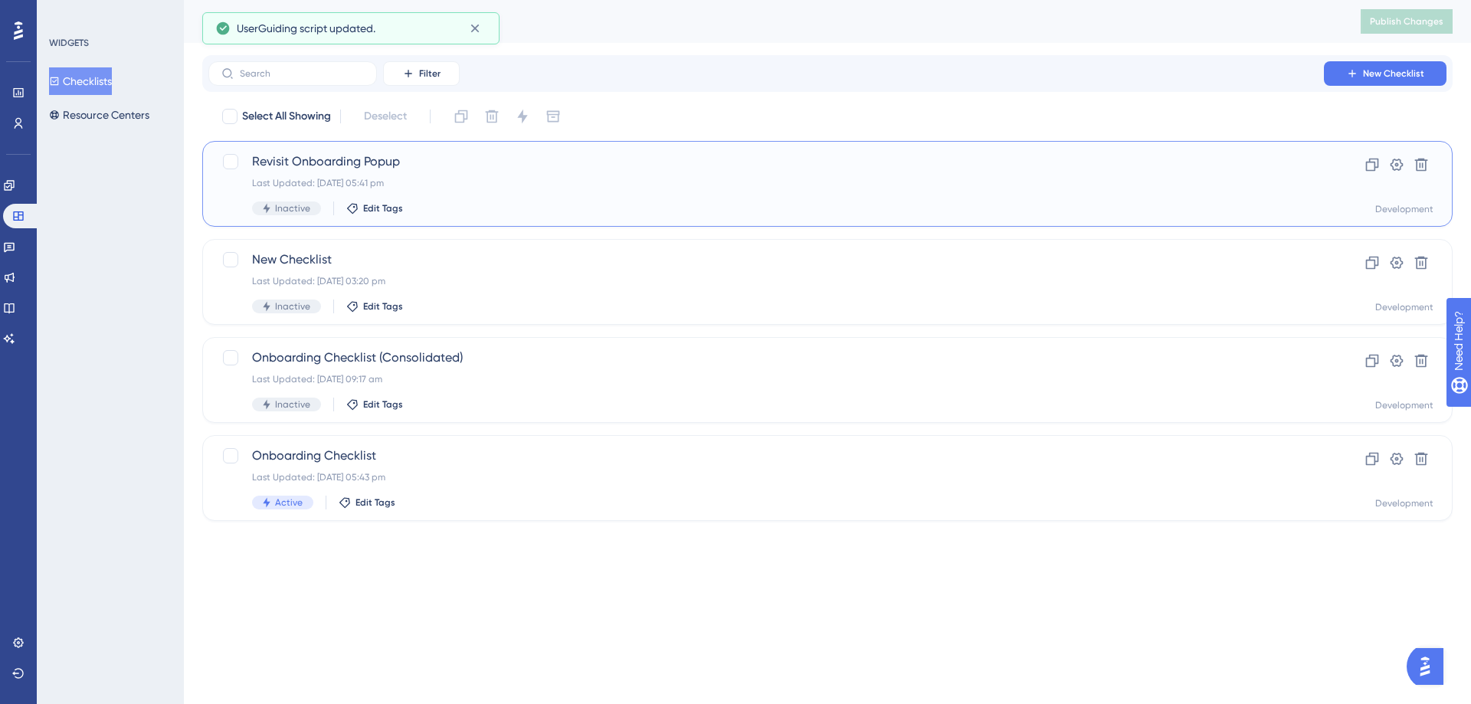
click at [427, 165] on span "Revisit Onboarding Popup" at bounding box center [766, 161] width 1028 height 18
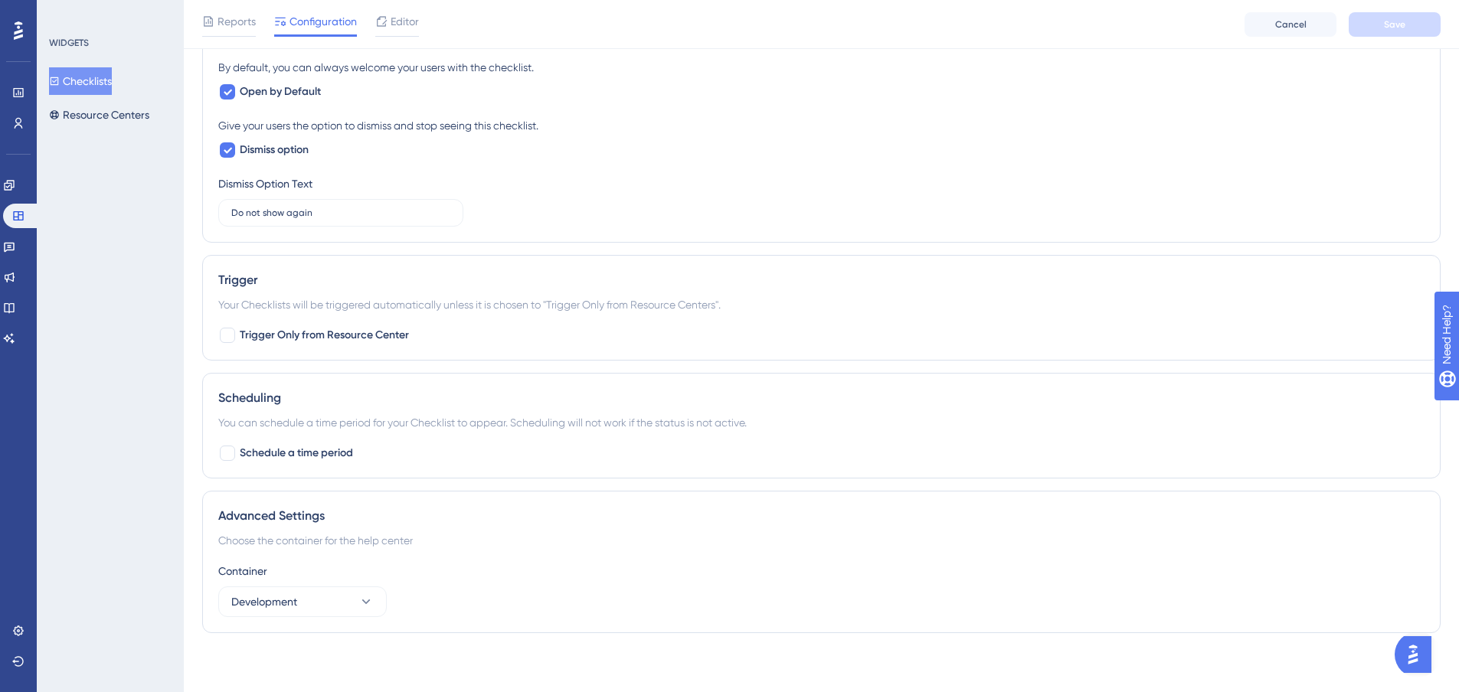
scroll to position [645, 0]
click at [358, 606] on button "Development" at bounding box center [302, 599] width 168 height 31
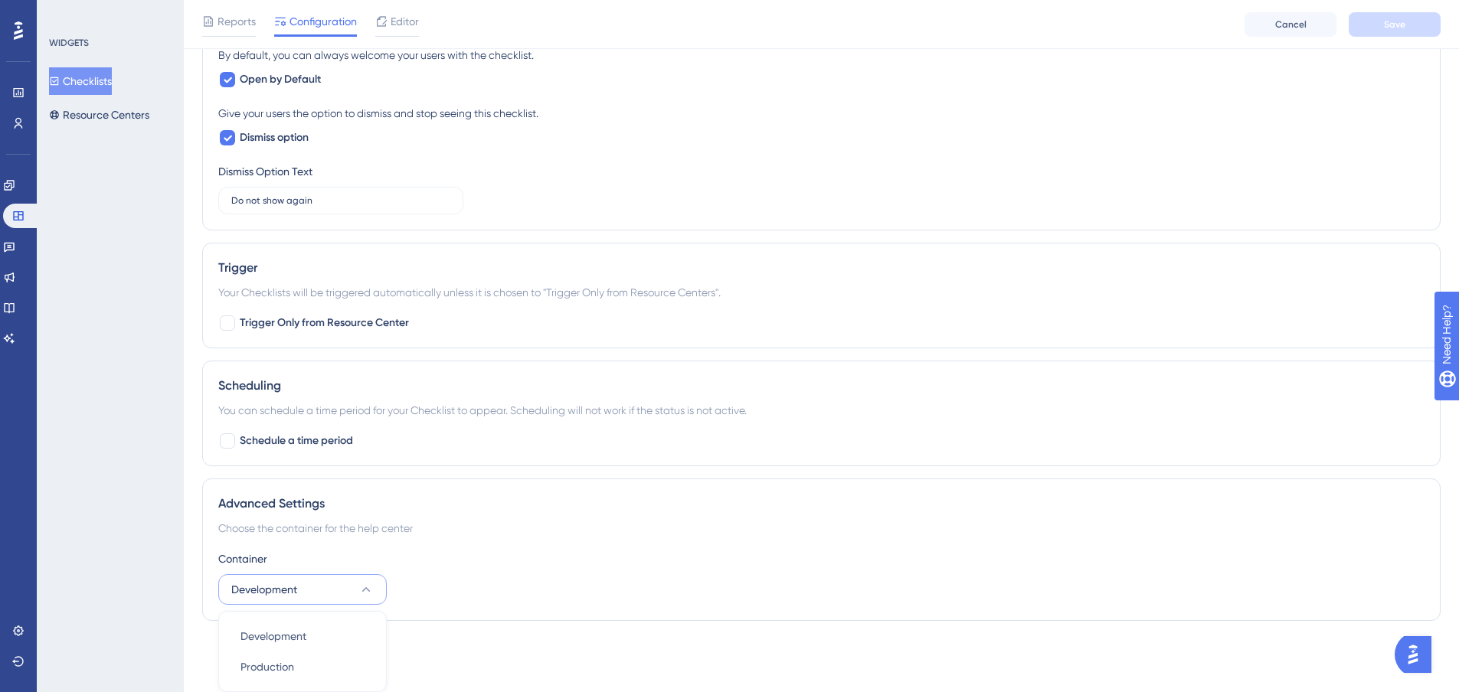
click at [440, 555] on div "Container" at bounding box center [821, 559] width 1206 height 18
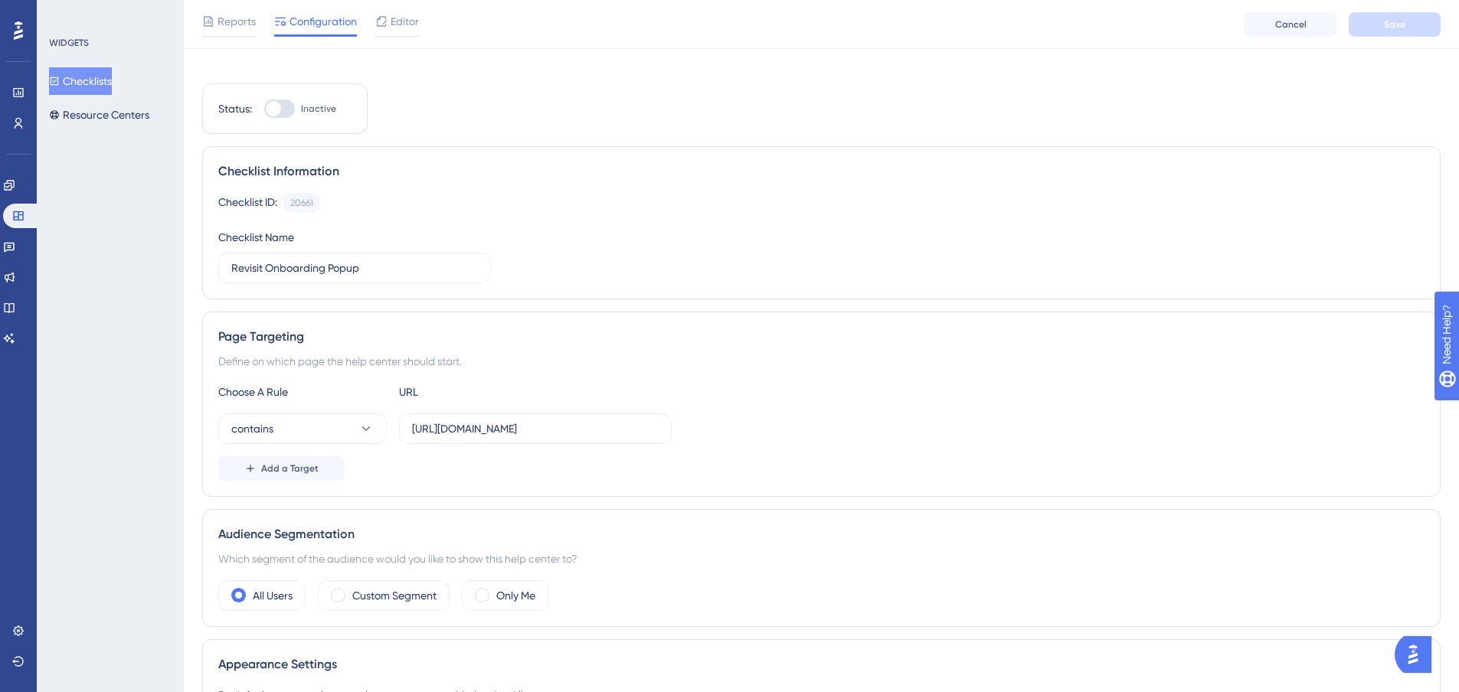
scroll to position [0, 0]
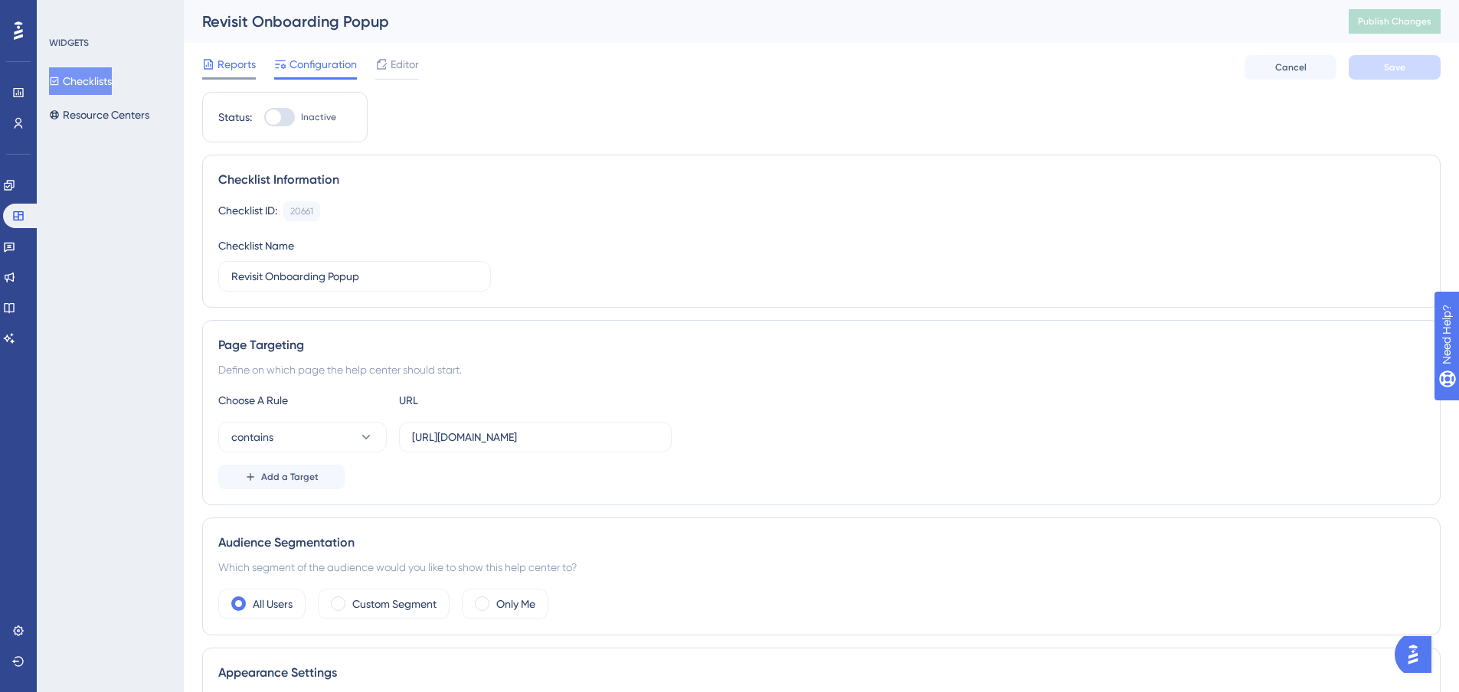
click at [247, 76] on div "Reports" at bounding box center [229, 67] width 54 height 25
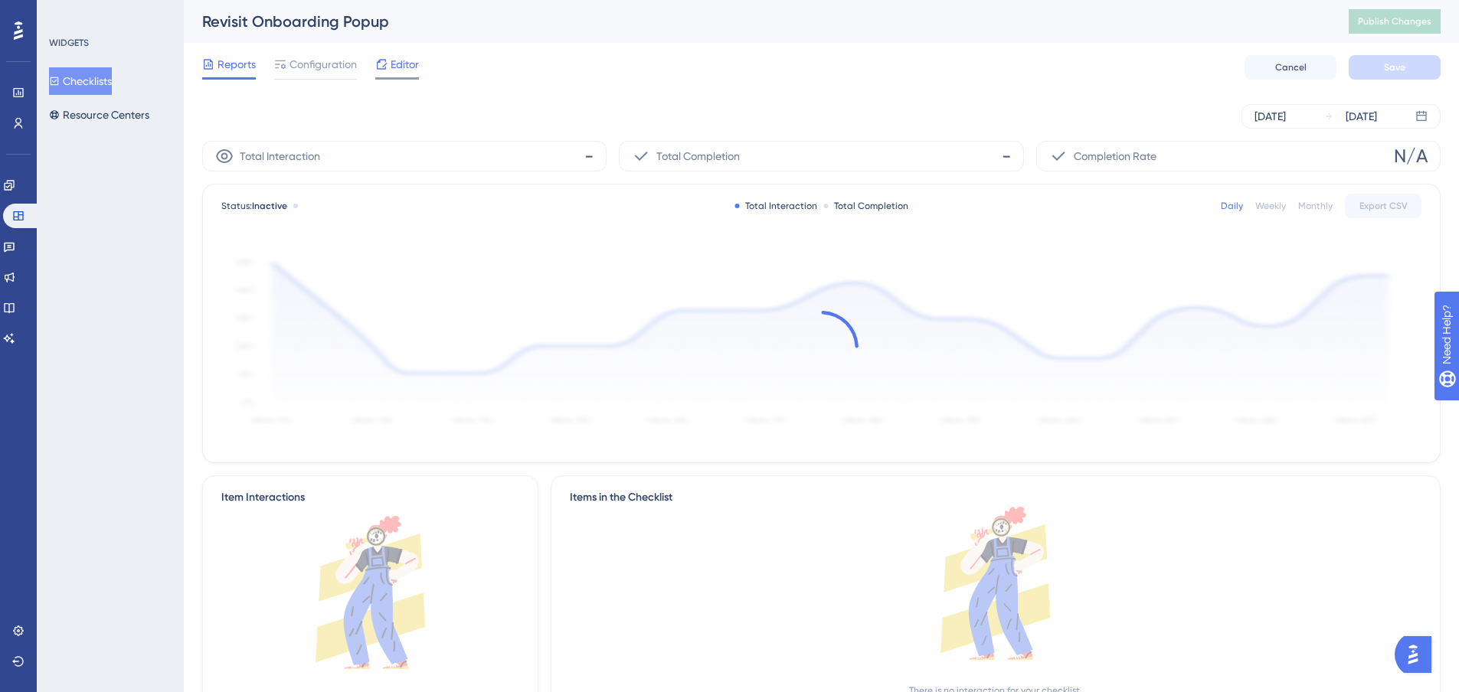
click at [384, 62] on icon at bounding box center [381, 64] width 12 height 12
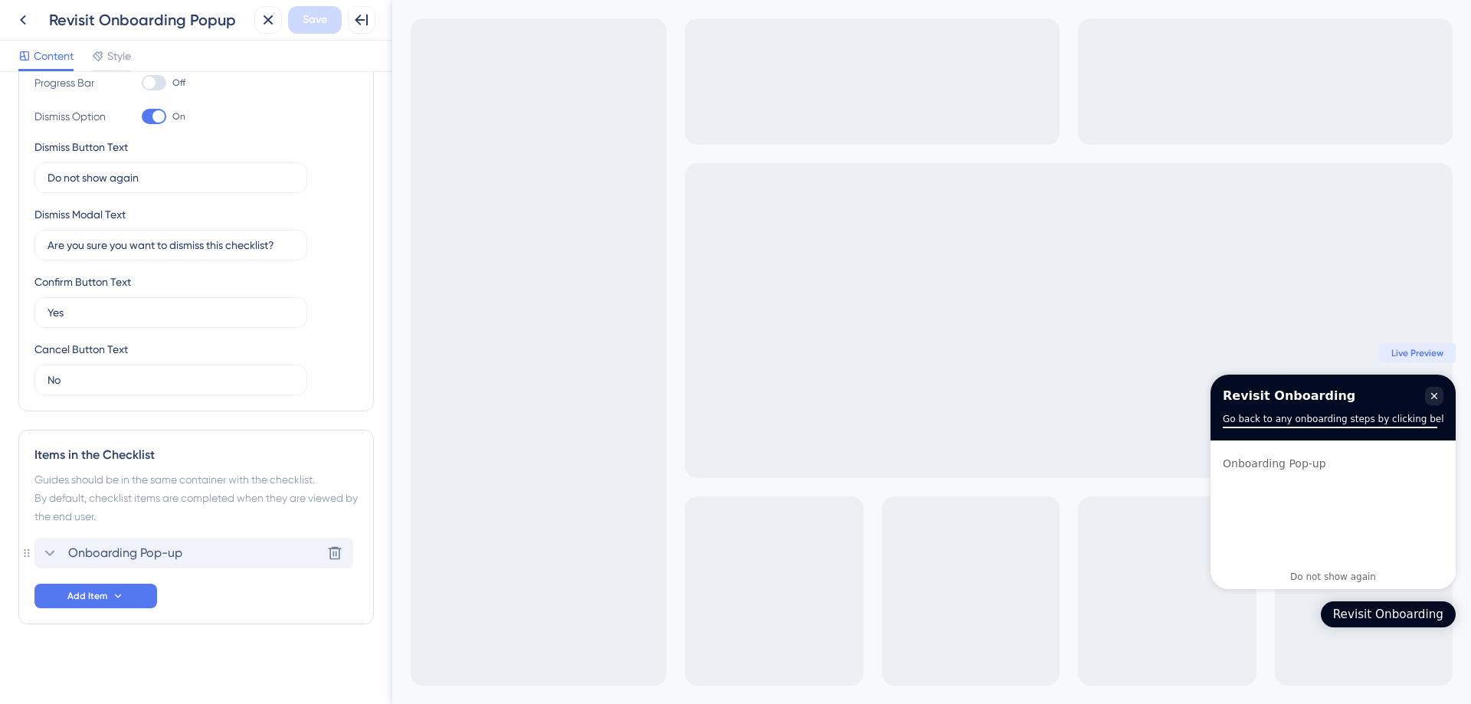
click at [93, 551] on span "Onboarding Pop-up" at bounding box center [125, 553] width 114 height 18
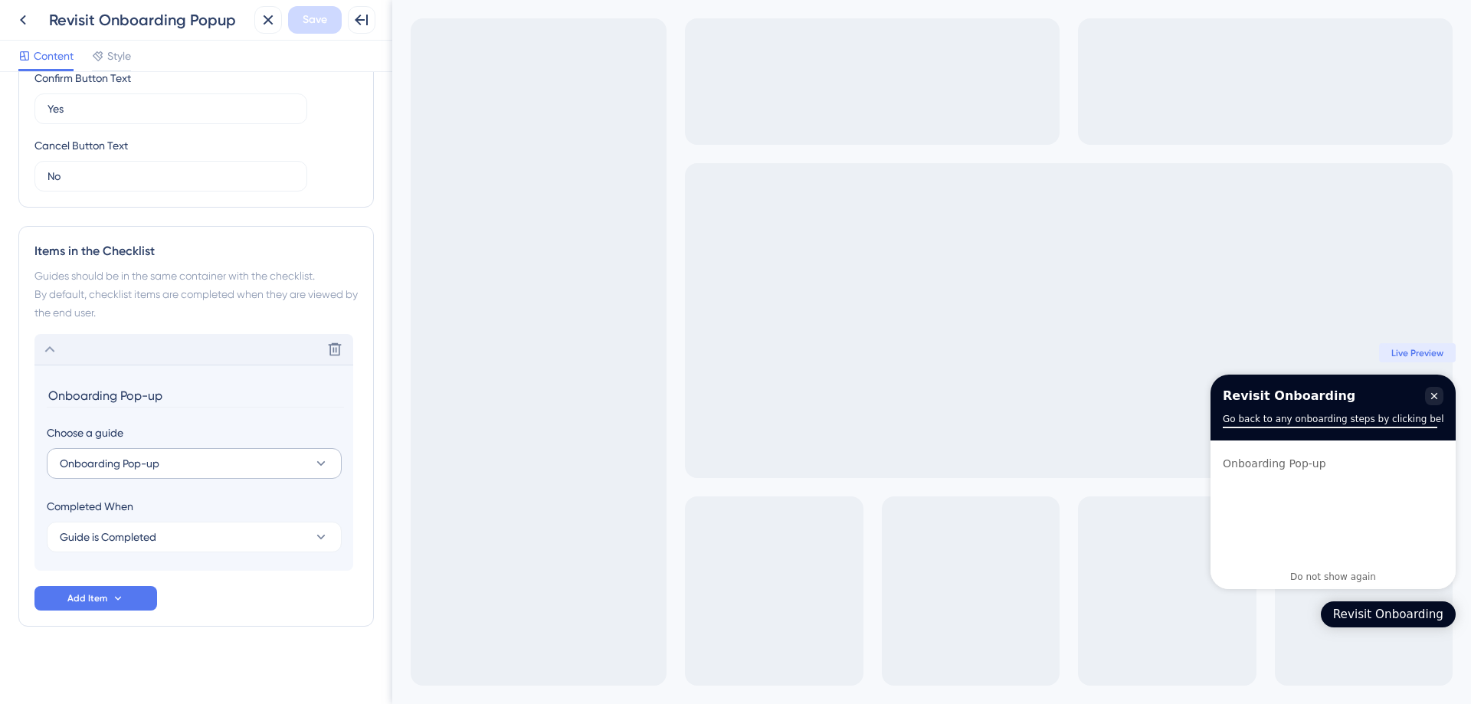
scroll to position [476, 0]
click at [147, 524] on button "Guide is Completed" at bounding box center [194, 534] width 295 height 31
click at [162, 678] on div "Checklist Header Title Revisit Onboarding Subtitle Go back to any onboarding st…" at bounding box center [195, 150] width 355 height 1072
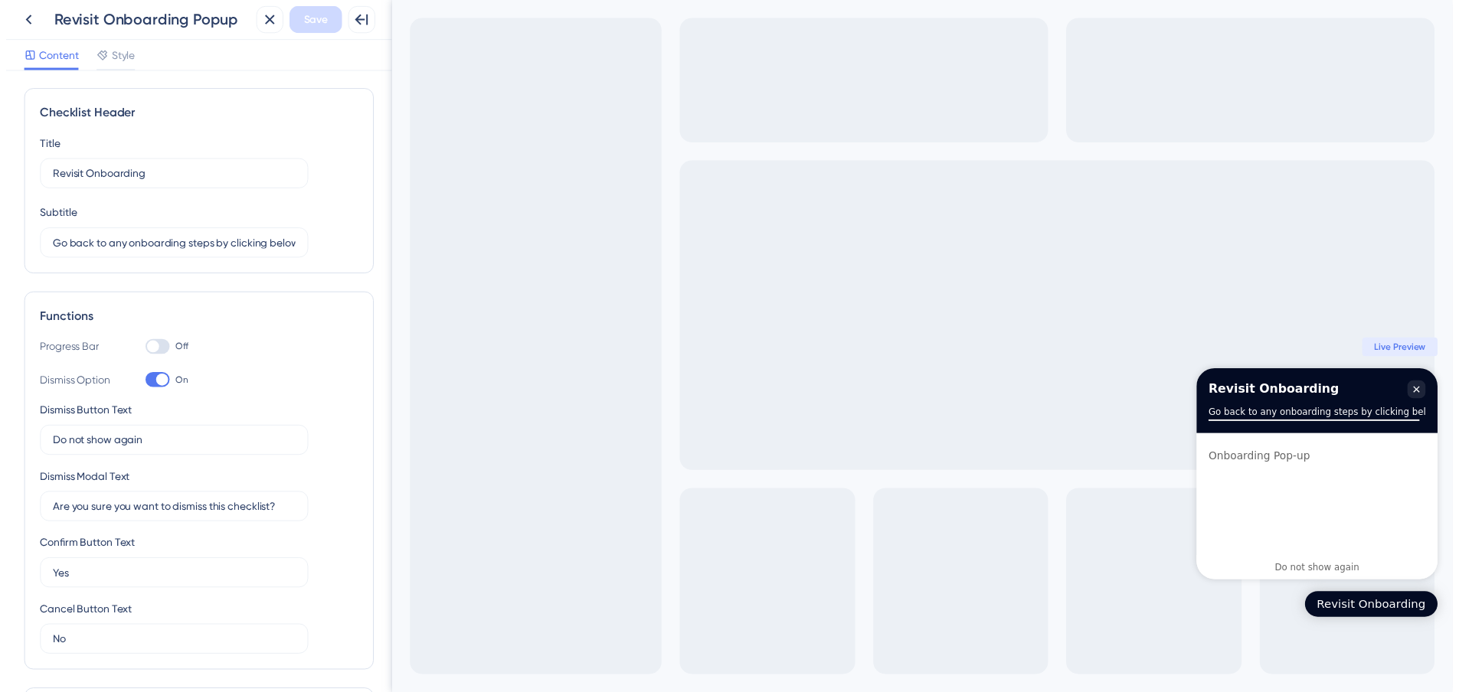
scroll to position [0, 0]
click at [1243, 458] on div "Onboarding Pop-up" at bounding box center [1273, 463] width 103 height 18
click at [24, 23] on icon at bounding box center [23, 20] width 6 height 10
